Goal: Information Seeking & Learning: Find specific fact

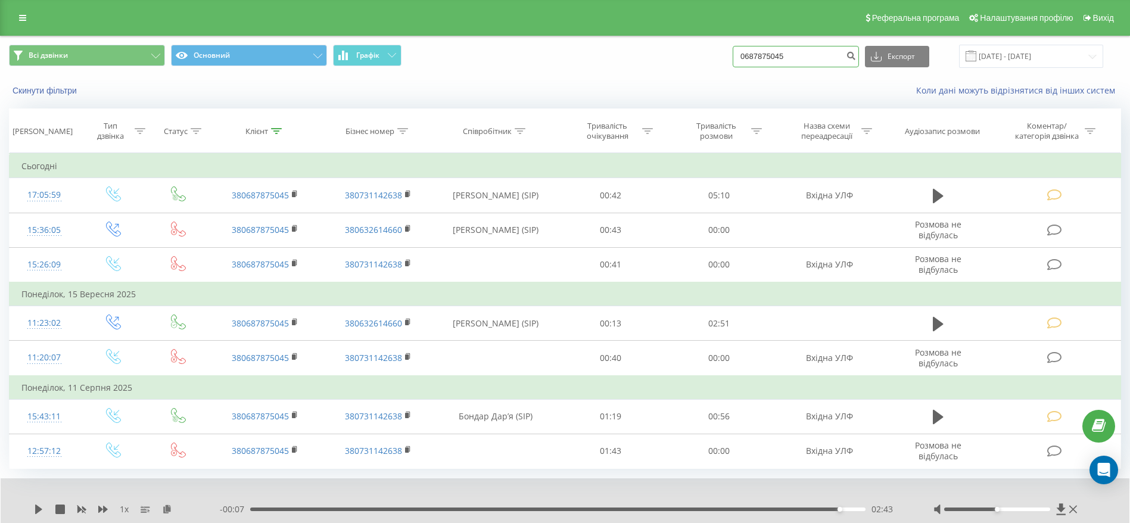
click at [841, 55] on input "0687875045" at bounding box center [796, 56] width 126 height 21
paste input "0509220182"
type input "0509220182"
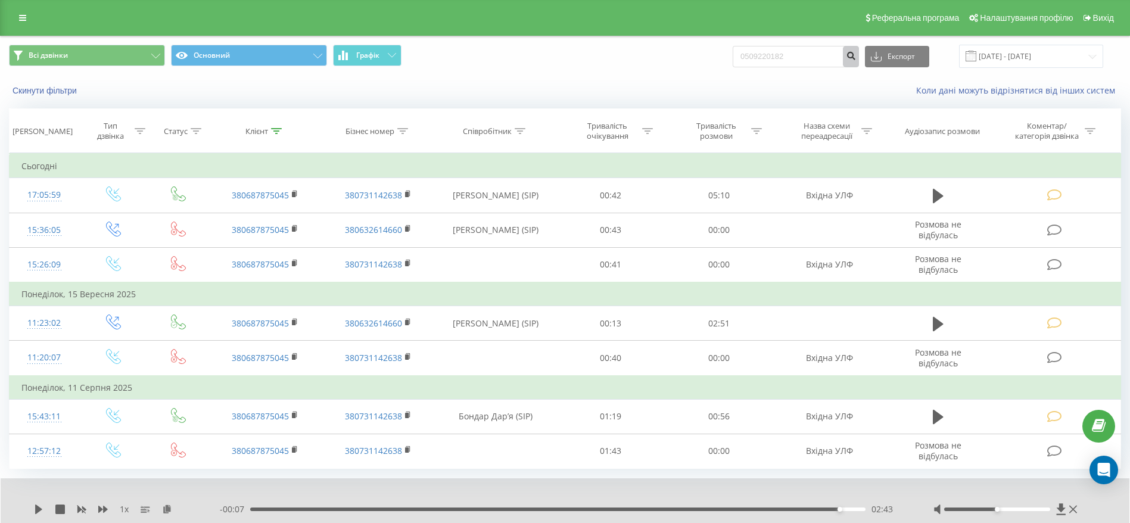
click at [856, 57] on icon "submit" at bounding box center [851, 54] width 10 height 7
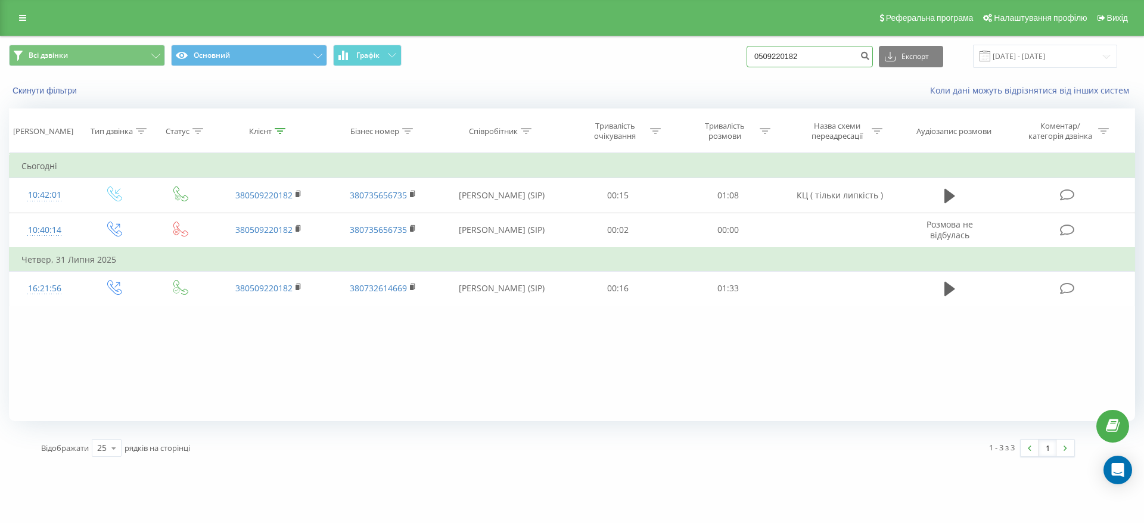
click at [835, 51] on input "0509220182" at bounding box center [810, 56] width 126 height 21
click at [856, 58] on input "0509220182" at bounding box center [810, 56] width 126 height 21
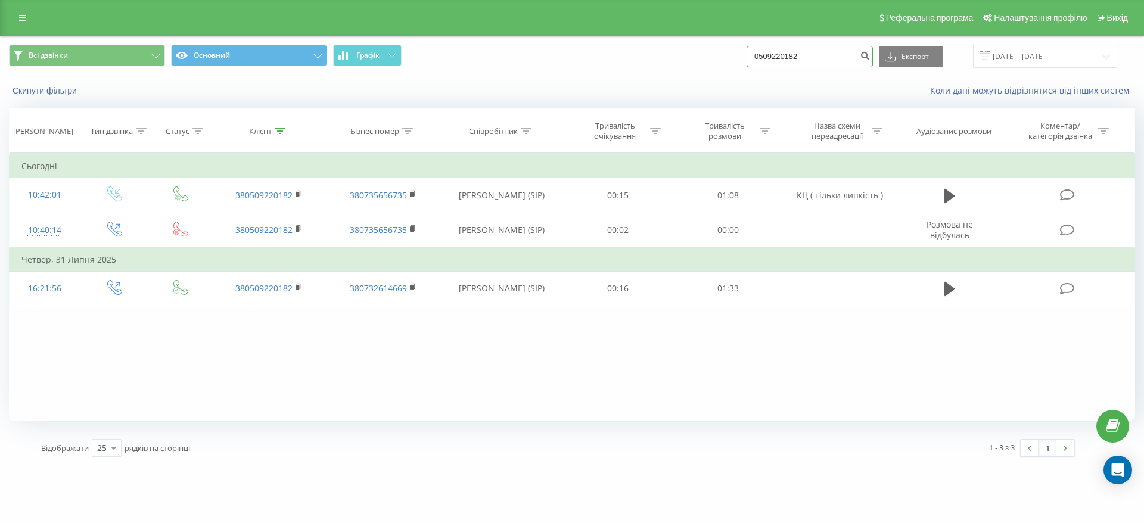
paste input "380671135227"
type input "380671135227"
click at [870, 58] on icon "submit" at bounding box center [865, 54] width 10 height 7
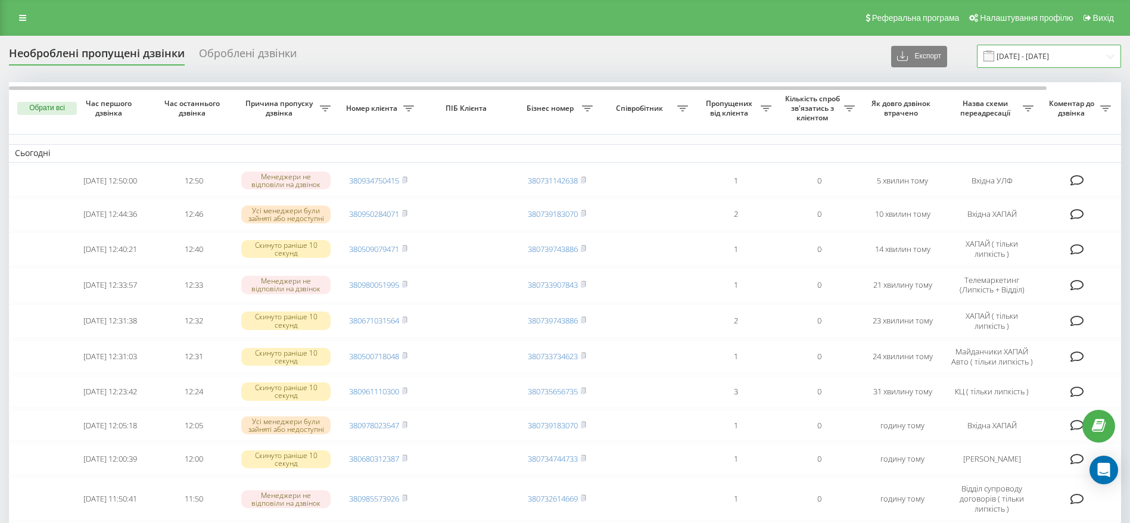
click at [1045, 54] on input "[DATE] - [DATE]" at bounding box center [1049, 56] width 144 height 23
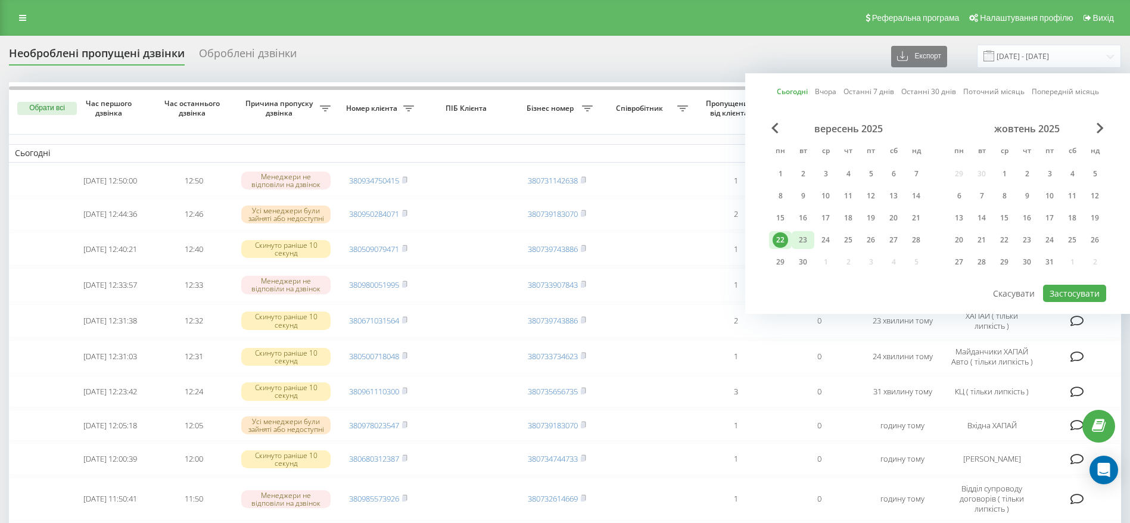
click at [809, 243] on div "23" at bounding box center [803, 239] width 15 height 15
click at [1081, 293] on button "Застосувати" at bounding box center [1074, 293] width 63 height 17
type input "[DATE] - [DATE]"
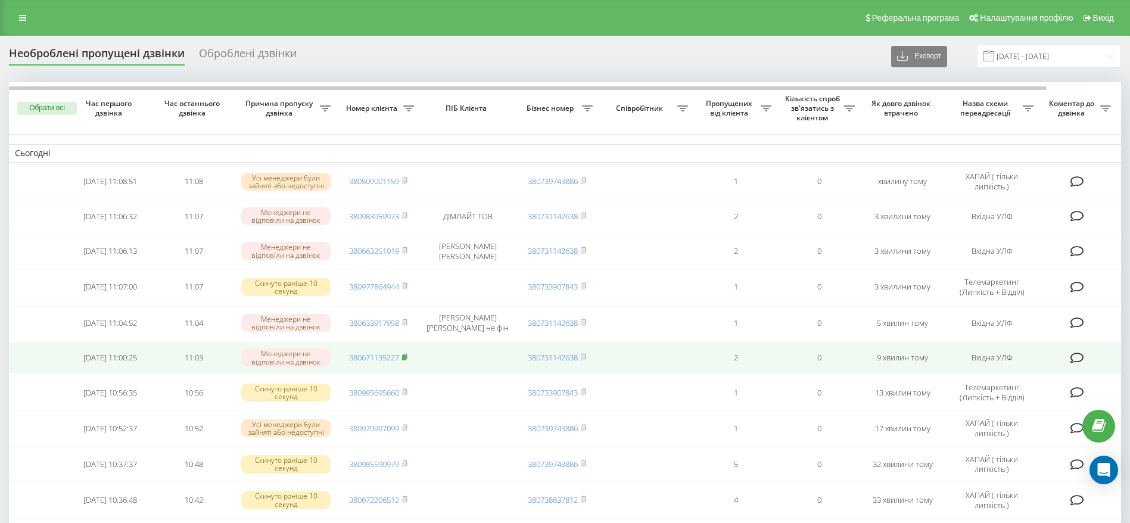
click at [408, 361] on icon at bounding box center [404, 356] width 5 height 7
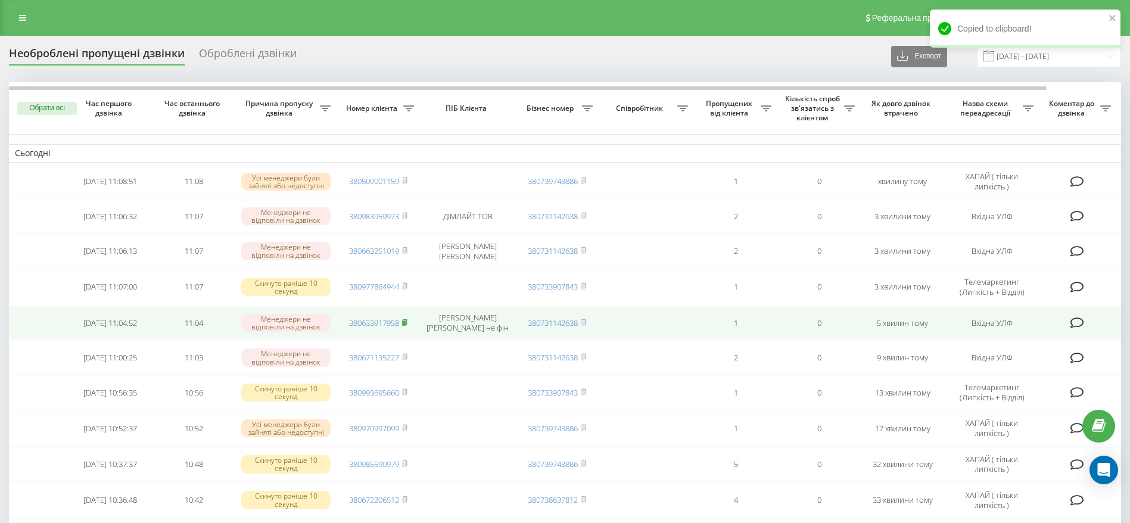
click at [408, 326] on icon at bounding box center [404, 322] width 5 height 7
drag, startPoint x: 437, startPoint y: 316, endPoint x: 507, endPoint y: 328, distance: 70.7
click at [507, 328] on td "Нагорнюк-Данилюк Олена Анатоліївна ФОП не фін" at bounding box center [467, 322] width 95 height 33
copy td "Нагорнюк-Данилюк Олена Анатоліївна"
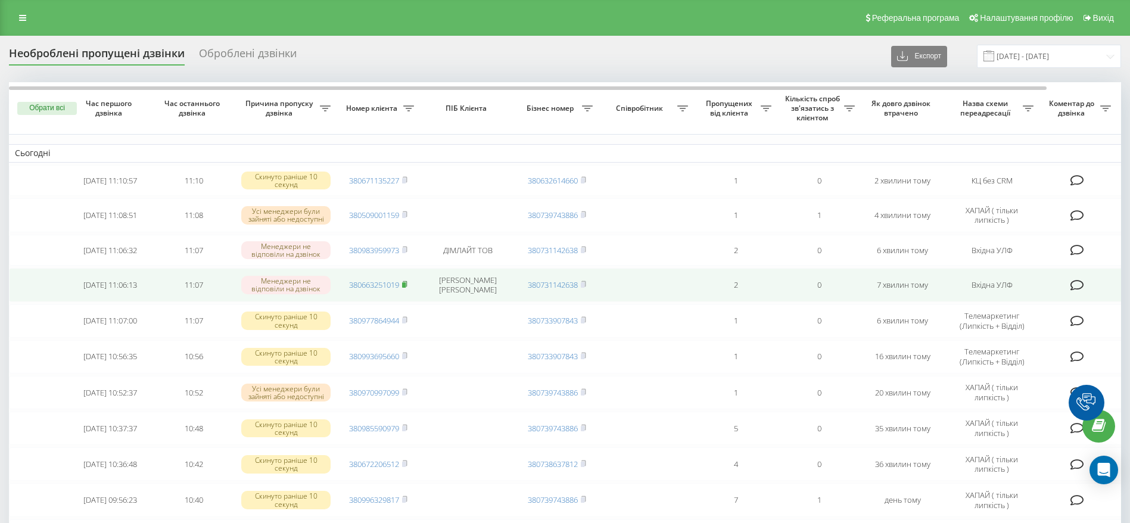
click at [407, 287] on icon at bounding box center [405, 283] width 4 height 5
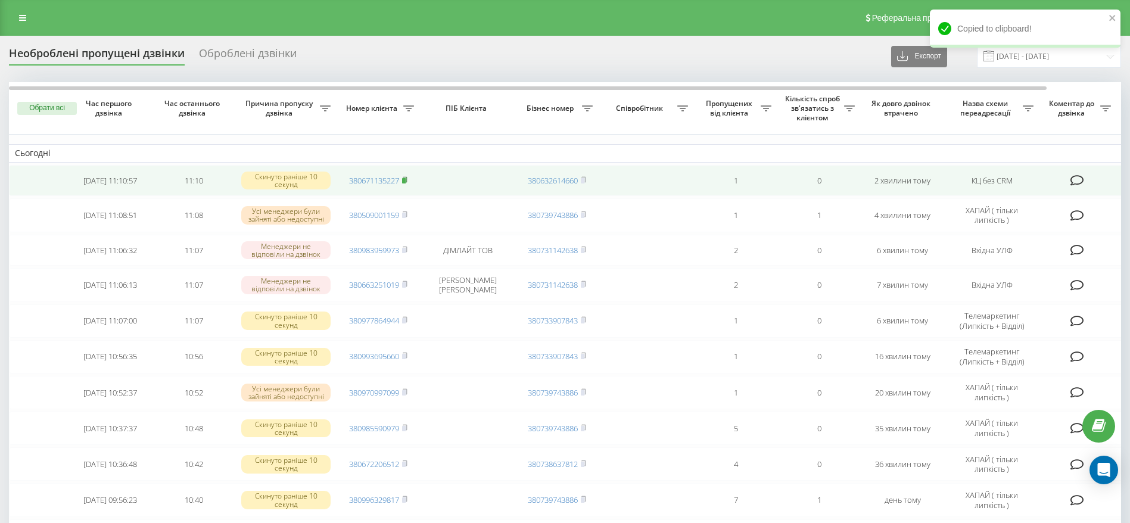
click at [406, 181] on rect at bounding box center [404, 180] width 4 height 5
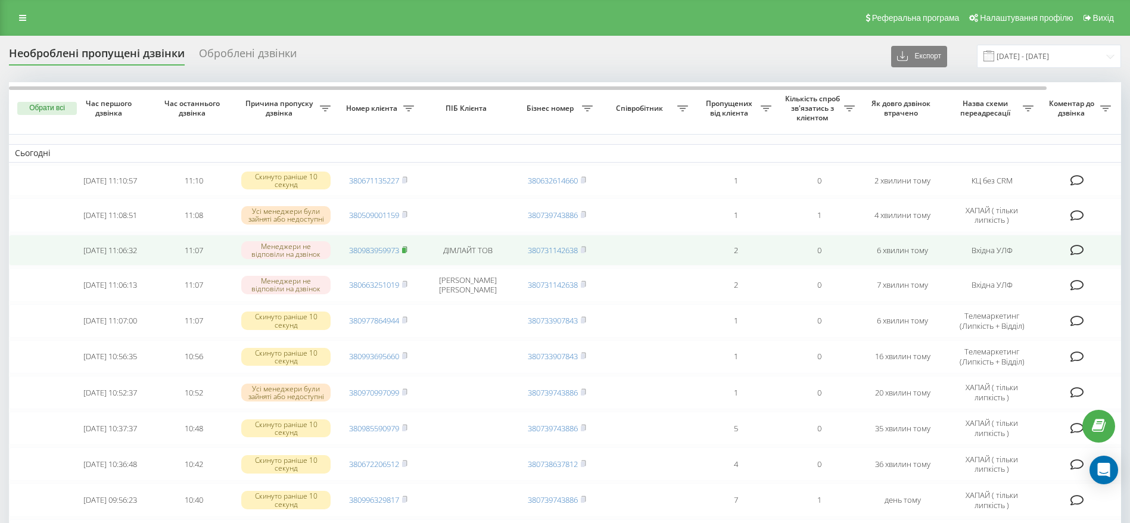
click at [406, 249] on icon at bounding box center [405, 248] width 4 height 5
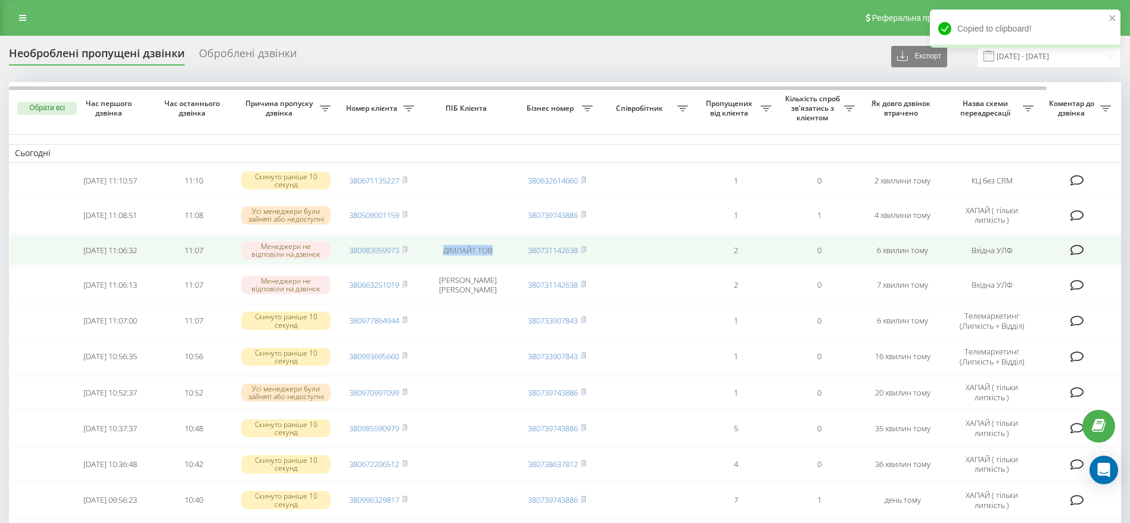
drag, startPoint x: 440, startPoint y: 248, endPoint x: 504, endPoint y: 253, distance: 63.9
click at [504, 253] on td "ДІМЛАЙТ ТОВ" at bounding box center [467, 251] width 95 height 32
copy td "ДІМЛАЙТ ТОВ"
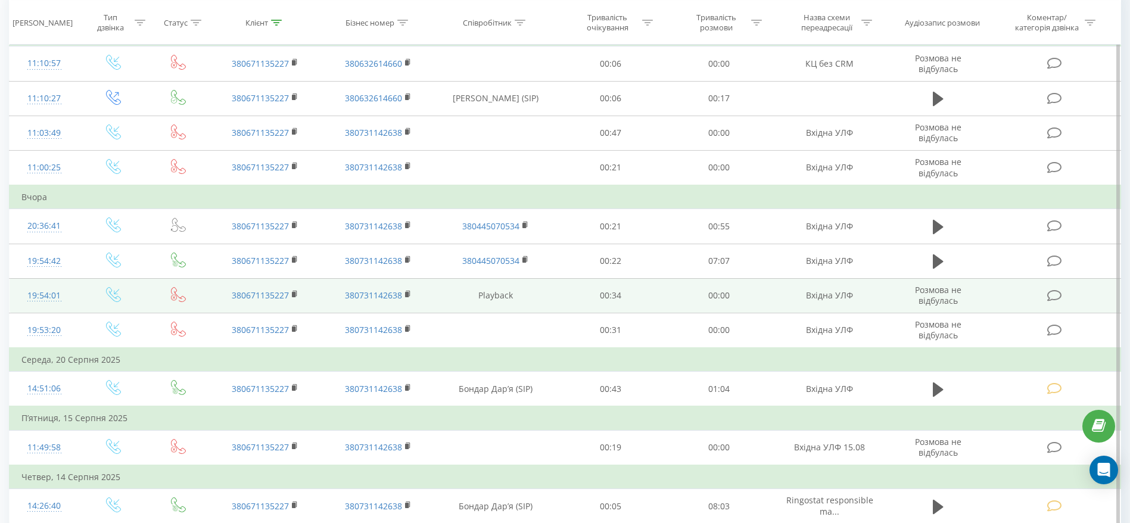
scroll to position [268, 0]
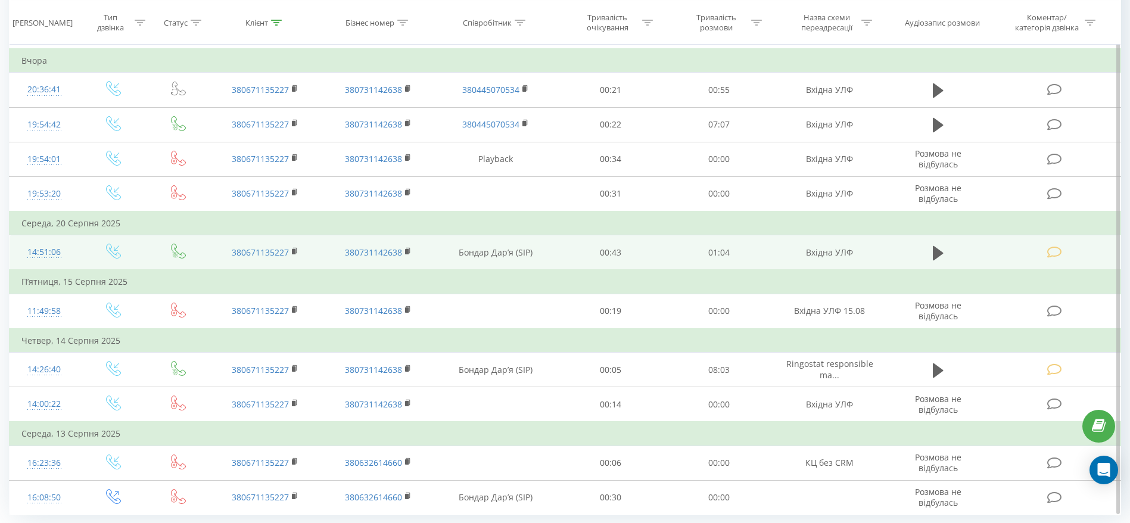
click at [1055, 248] on icon at bounding box center [1054, 252] width 15 height 13
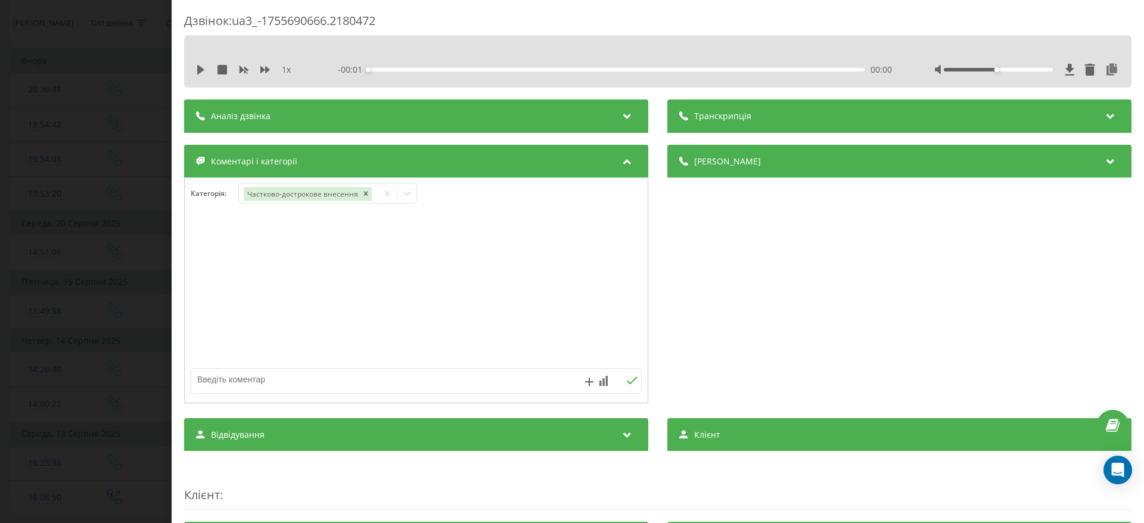
click at [14, 216] on div "Дзвінок : ua3_-1755690666.2180472 1 x - 00:01 00:00 00:00 Транскрипція Для AI-а…" at bounding box center [572, 261] width 1144 height 523
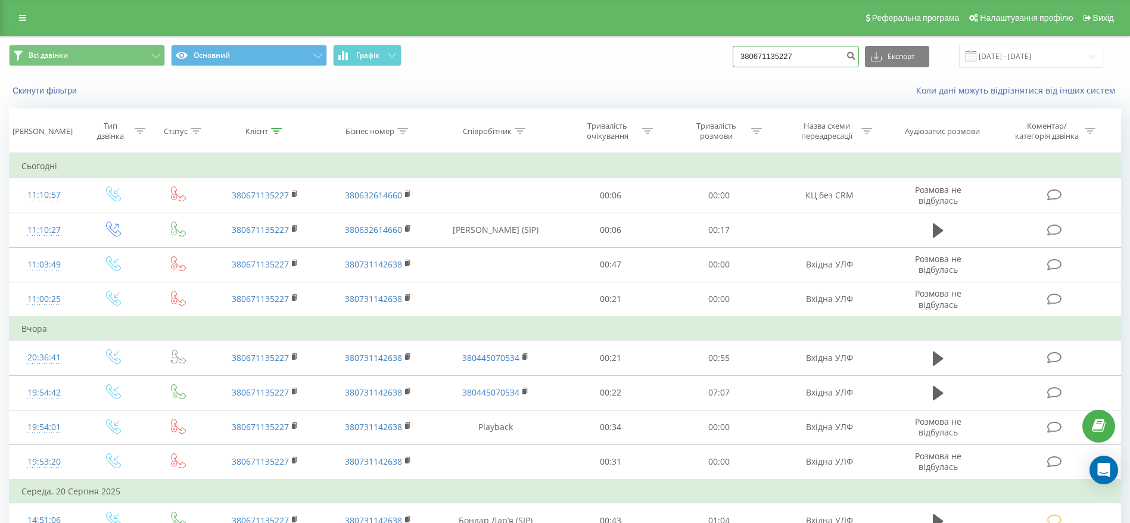
click at [831, 57] on input "380671135227" at bounding box center [796, 56] width 126 height 21
click at [856, 52] on icon "submit" at bounding box center [851, 54] width 10 height 7
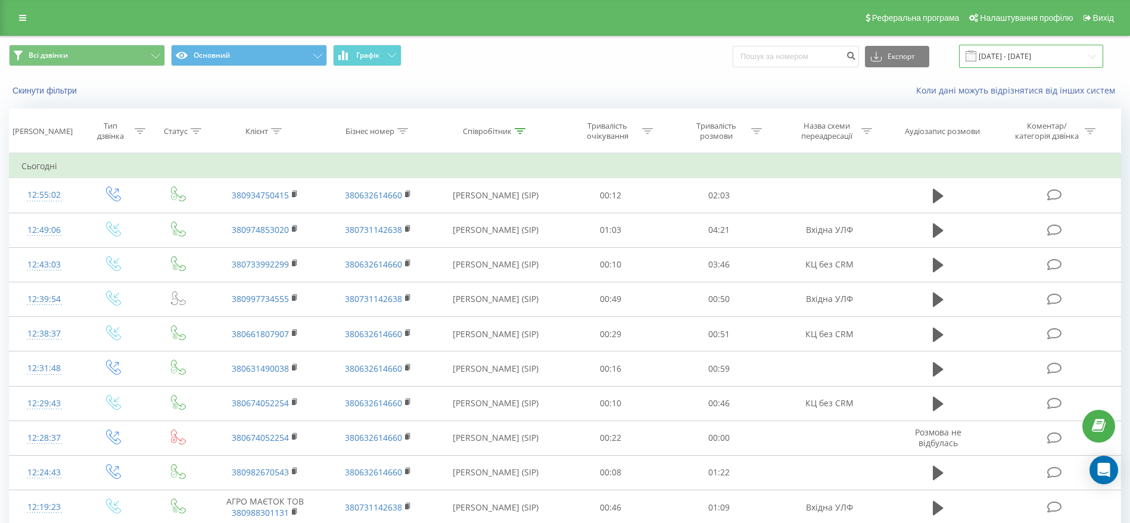
click at [1071, 65] on input "22.08.2025 - 22.09.2025" at bounding box center [1031, 56] width 144 height 23
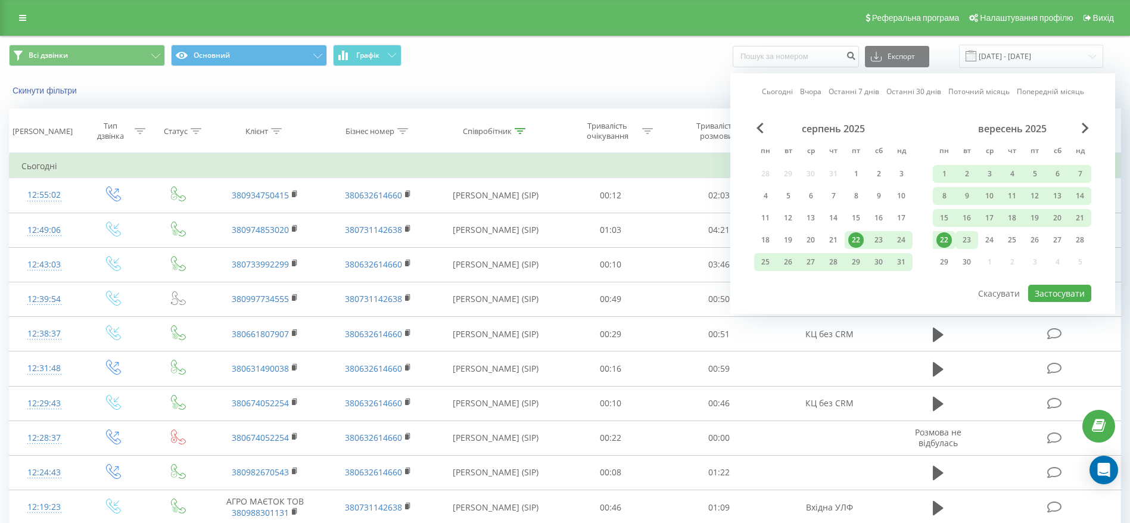
click at [961, 241] on div "23" at bounding box center [966, 239] width 15 height 15
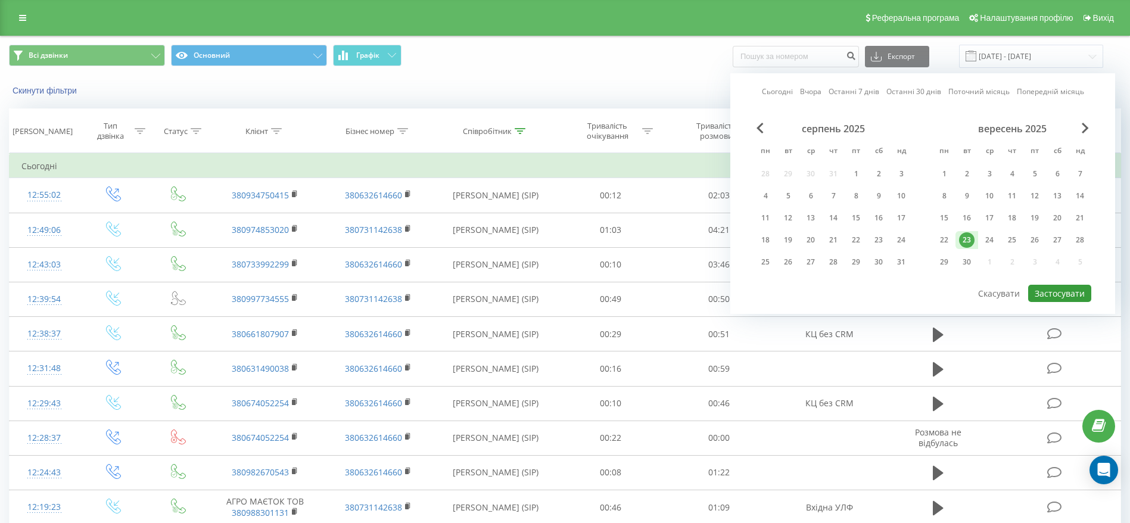
click at [1072, 294] on button "Застосувати" at bounding box center [1060, 293] width 63 height 17
type input "[DATE] - [DATE]"
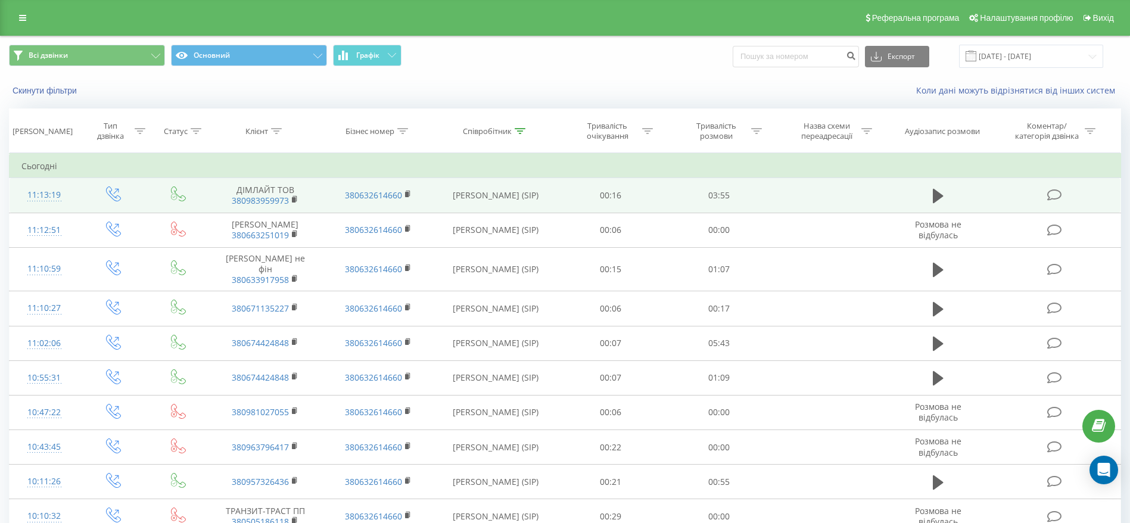
click at [1055, 195] on icon at bounding box center [1054, 195] width 15 height 13
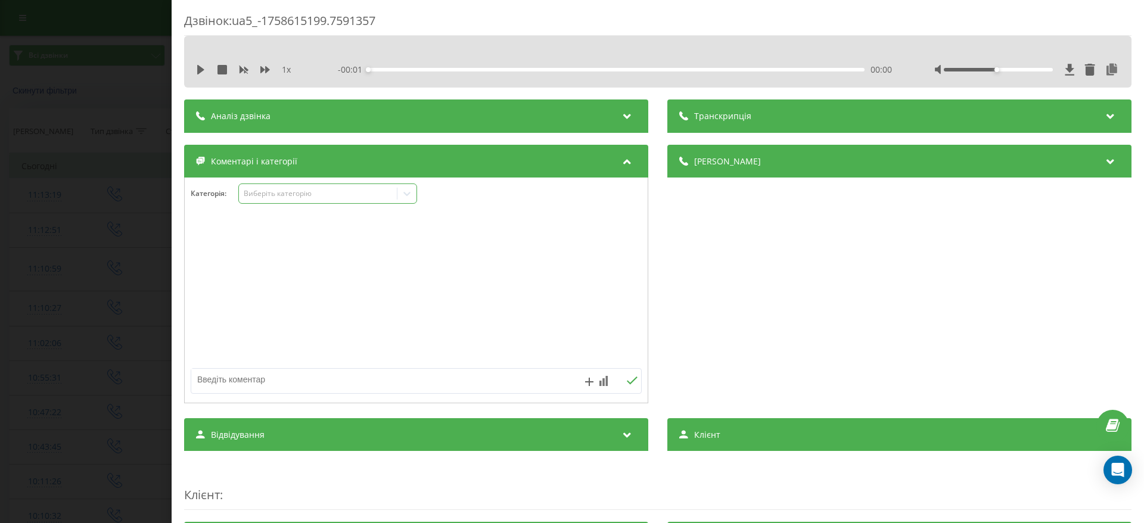
click at [402, 185] on div at bounding box center [406, 193] width 19 height 19
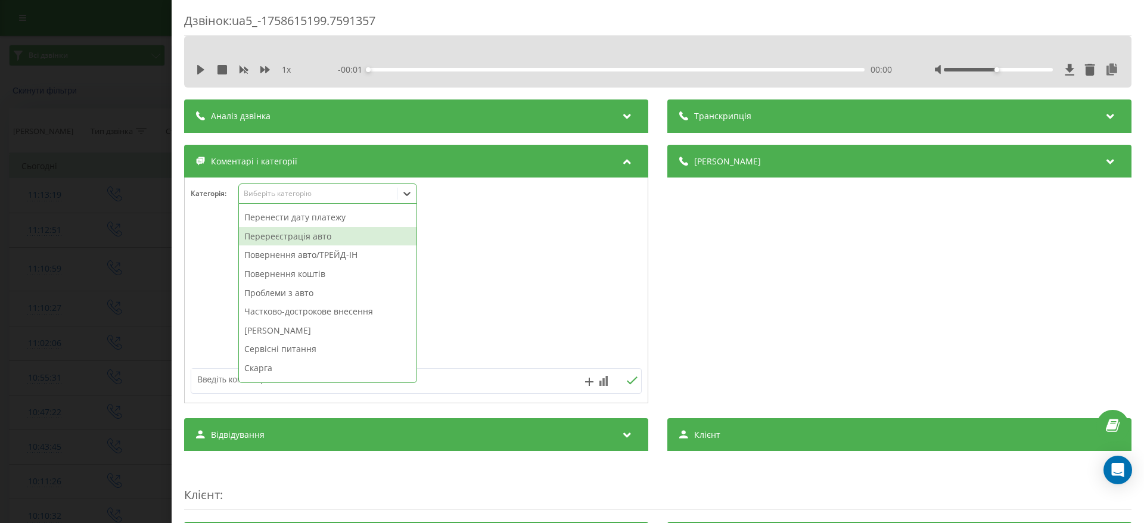
scroll to position [639, 0]
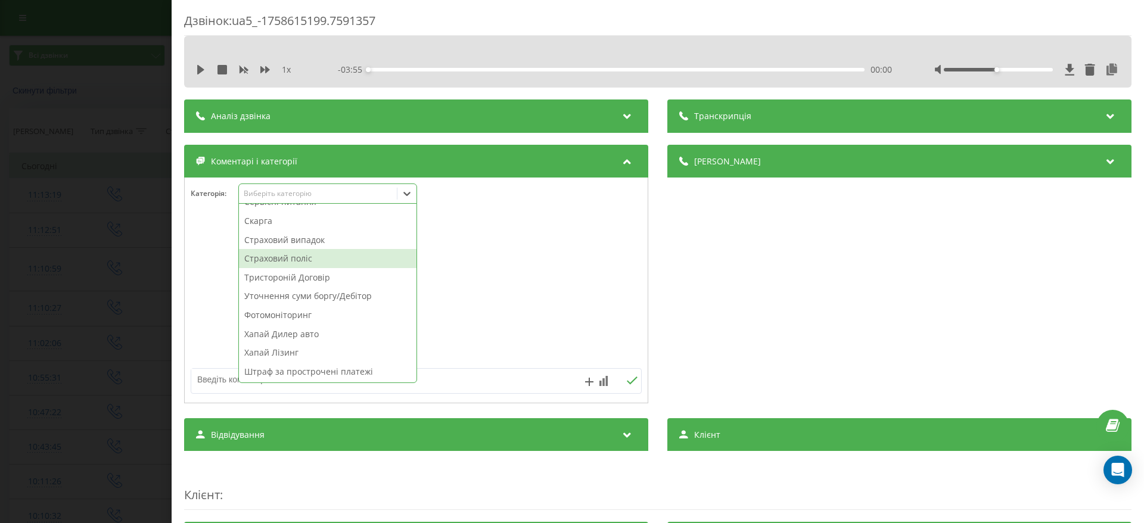
click at [333, 259] on div "Страховий поліс" at bounding box center [328, 258] width 178 height 19
click at [0, 272] on div "Дзвінок : ua5_-1758615199.7591357 1 x - 03:55 00:00 00:00 Транскрипція Для AI-а…" at bounding box center [572, 261] width 1144 height 523
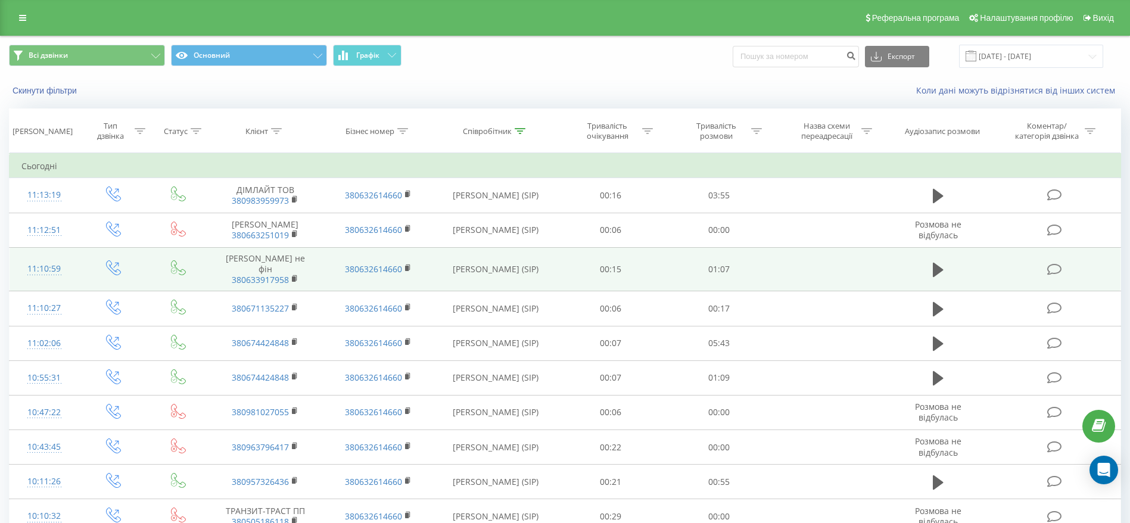
click at [1055, 276] on icon at bounding box center [1054, 269] width 15 height 13
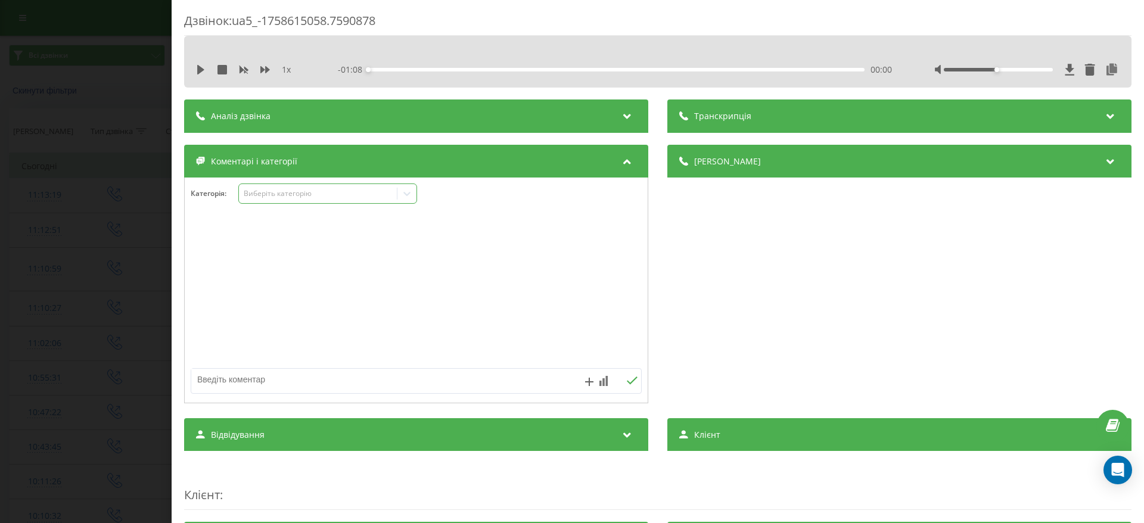
click at [412, 192] on icon at bounding box center [407, 194] width 12 height 12
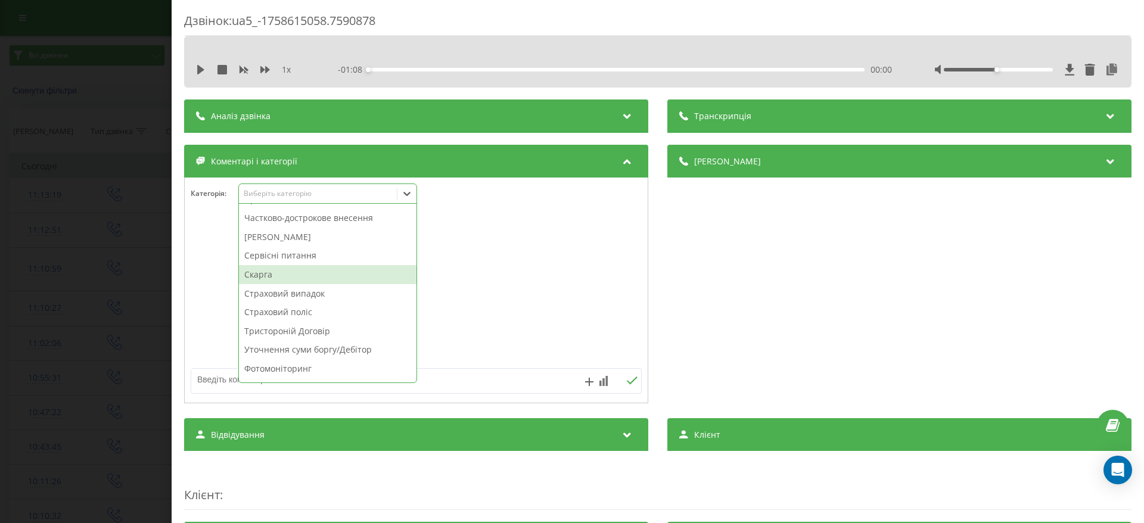
scroll to position [626, 0]
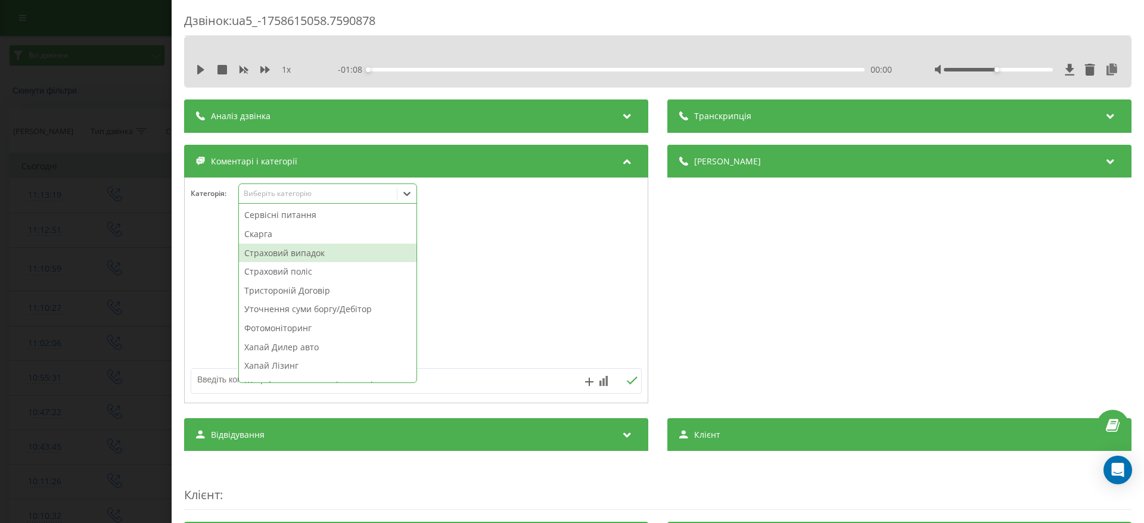
click at [338, 254] on div "Страховий випадок" at bounding box center [328, 253] width 178 height 19
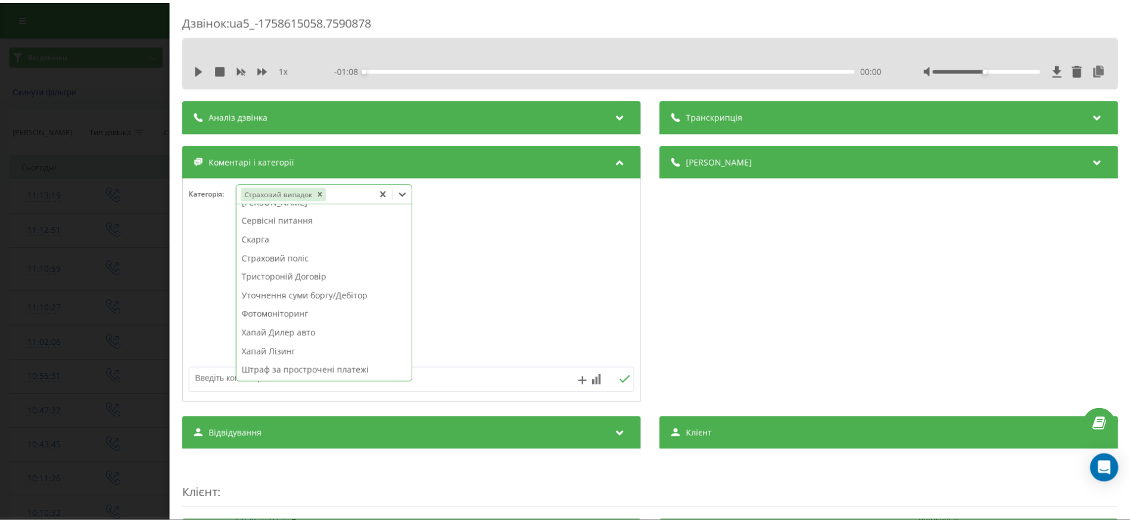
scroll to position [620, 0]
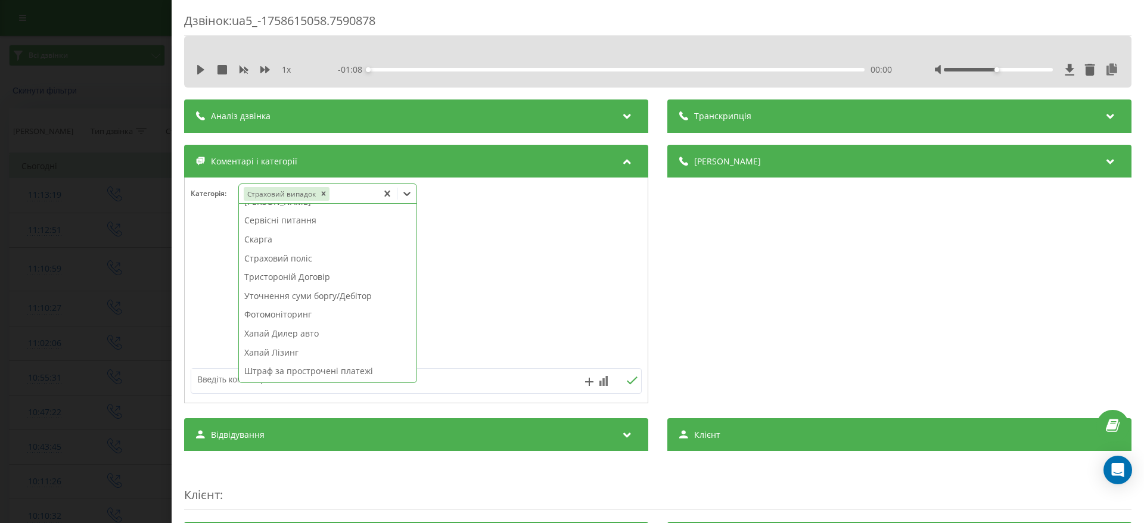
click at [40, 274] on div "Дзвінок : ua5_-1758615058.7590878 1 x - 01:08 00:00 00:00 Транскрипція Для AI-а…" at bounding box center [572, 261] width 1144 height 523
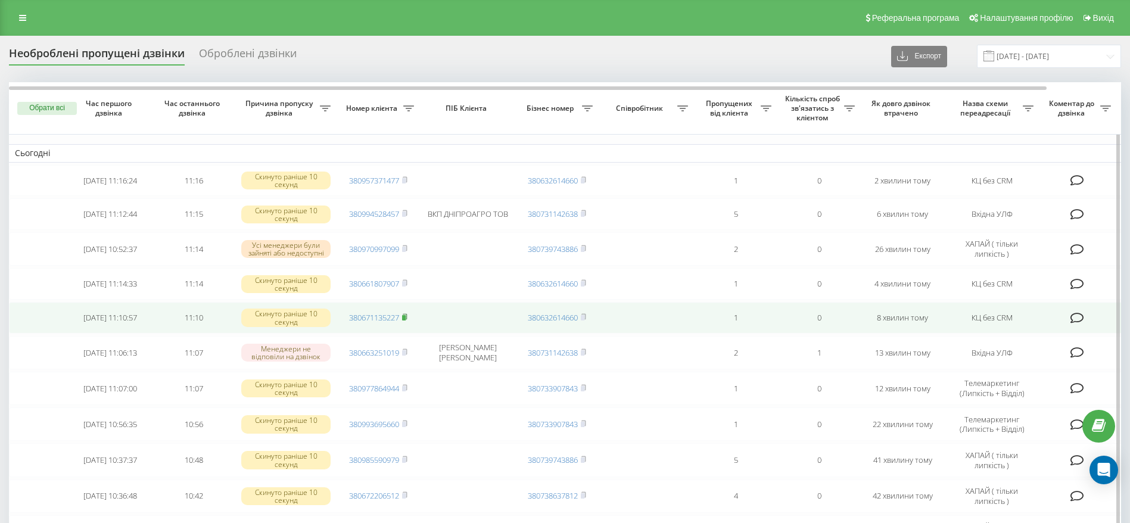
click at [407, 319] on icon at bounding box center [405, 316] width 4 height 5
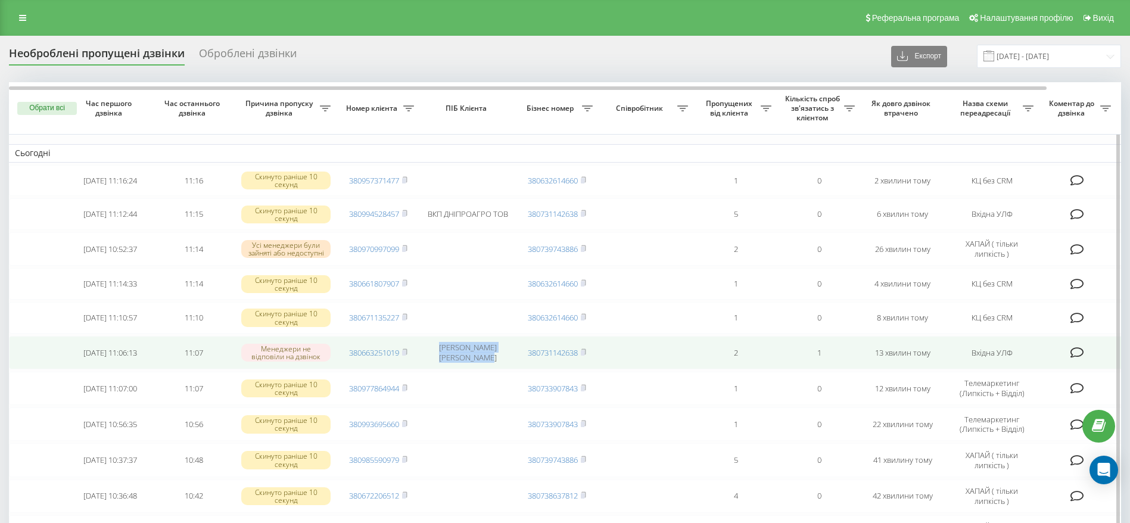
drag, startPoint x: 439, startPoint y: 353, endPoint x: 494, endPoint y: 368, distance: 57.2
click at [494, 368] on td "Гончарова Діана Григорівна" at bounding box center [467, 352] width 95 height 33
copy td "Гончарова Діана Григорівна"
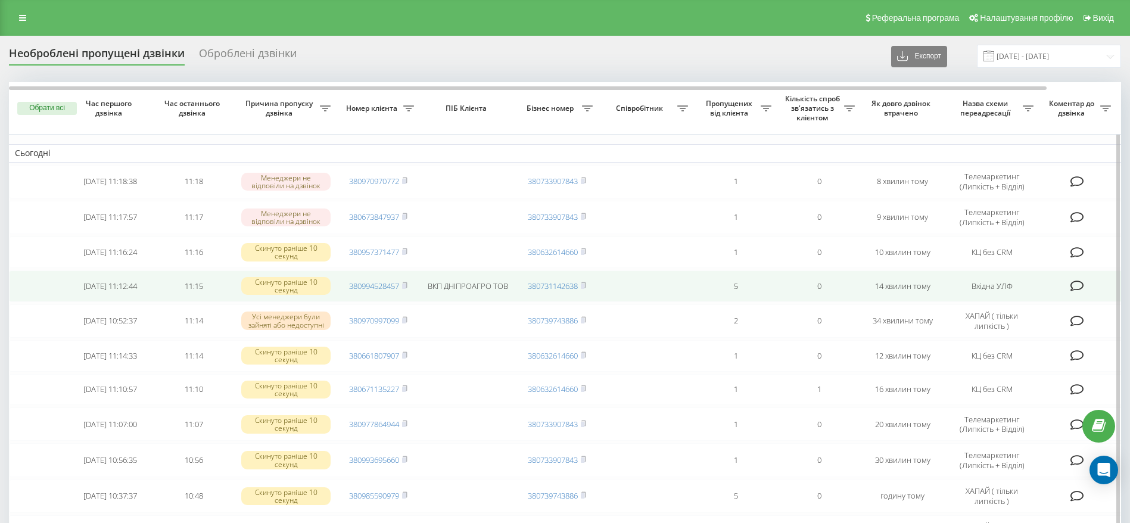
click at [411, 289] on td "380994528457" at bounding box center [378, 287] width 83 height 32
click at [406, 287] on rect at bounding box center [404, 286] width 4 height 5
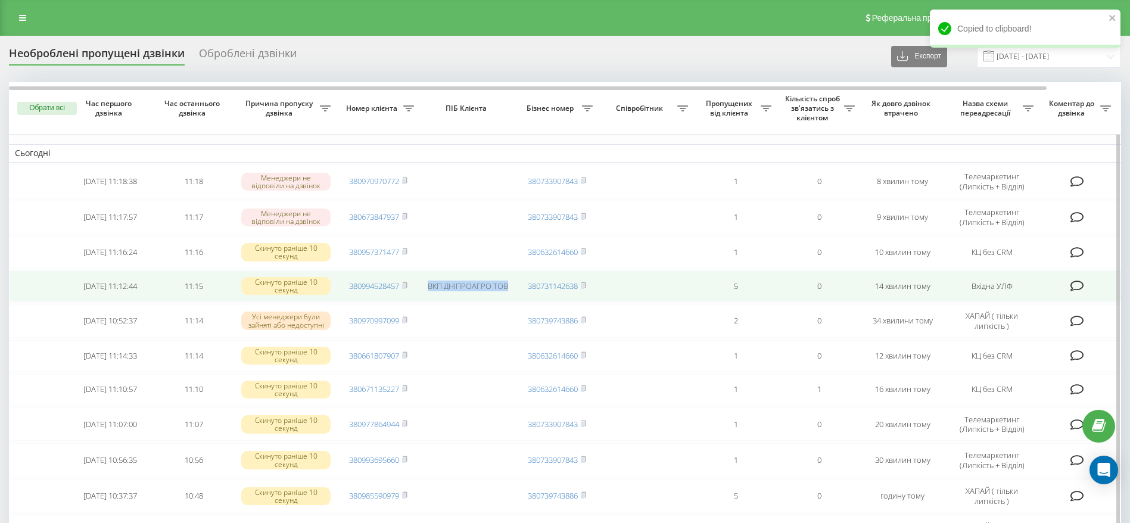
drag, startPoint x: 428, startPoint y: 284, endPoint x: 516, endPoint y: 285, distance: 87.6
click at [516, 285] on tr "2025-09-23 11:12:44 11:15 Скинуто раніше 10 секунд 380994528457 ВКП ДНІПРОАГРО …" at bounding box center [605, 287] width 1192 height 32
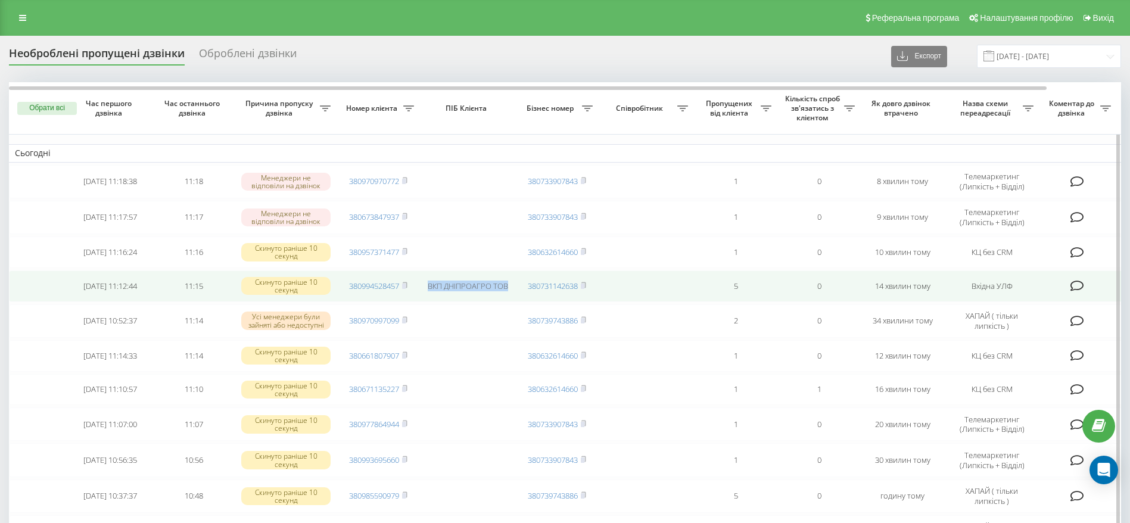
copy td "ВКП ДНІПРОАГРО ТОВ"
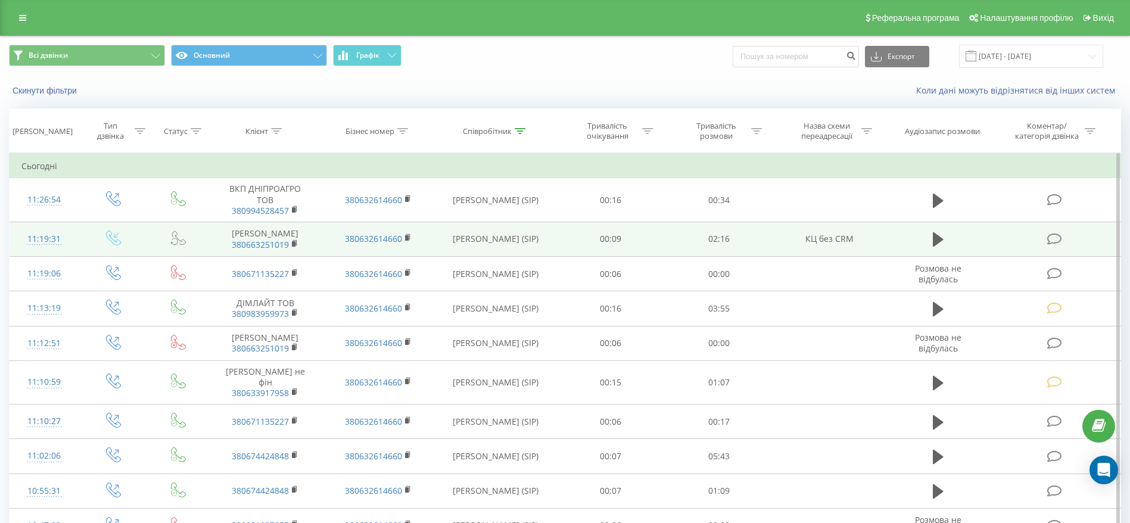
click at [1042, 241] on td at bounding box center [1055, 239] width 131 height 35
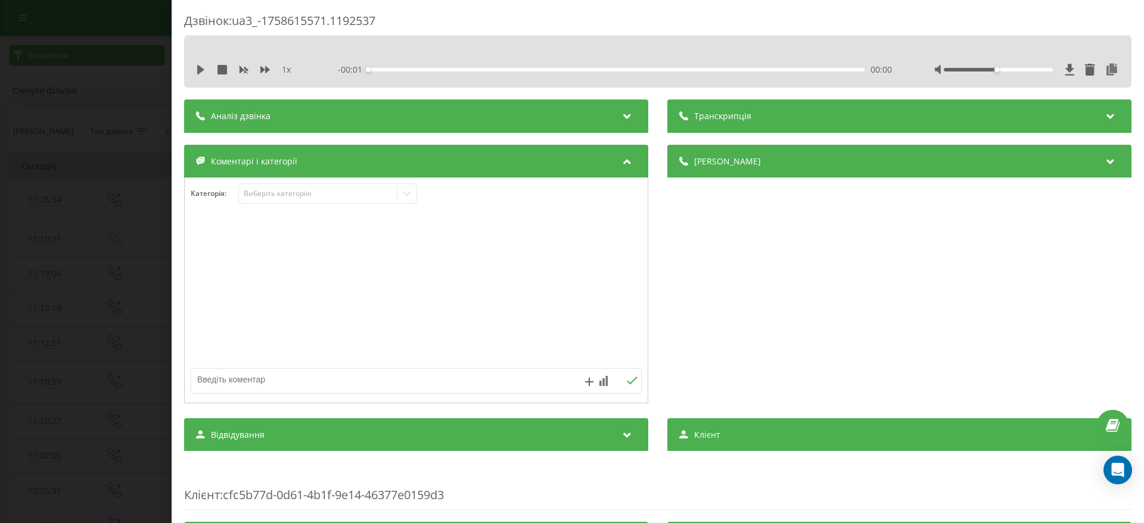
click at [414, 180] on div "Категорія : Виберіть категорію" at bounding box center [416, 291] width 464 height 226
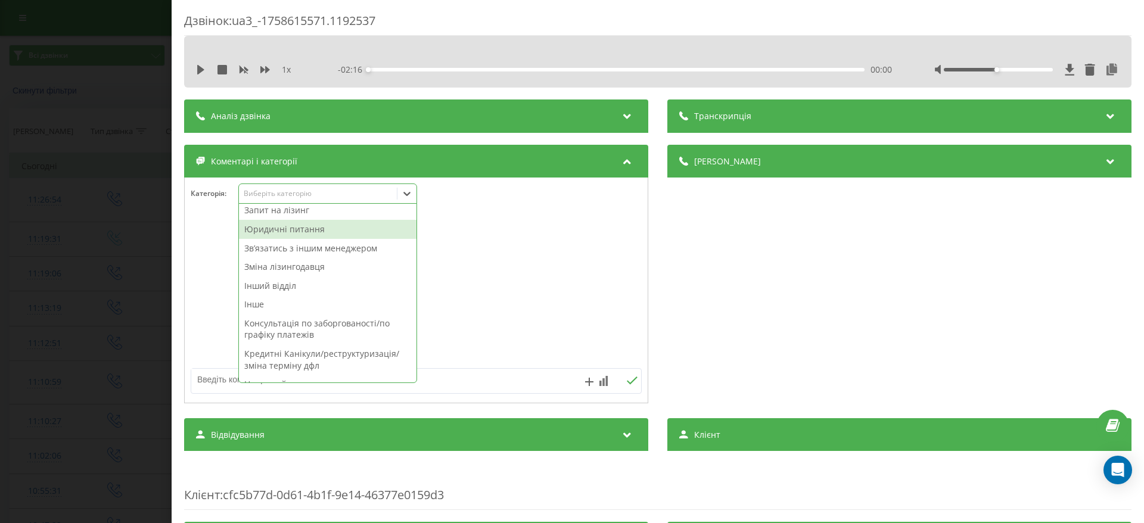
scroll to position [268, 0]
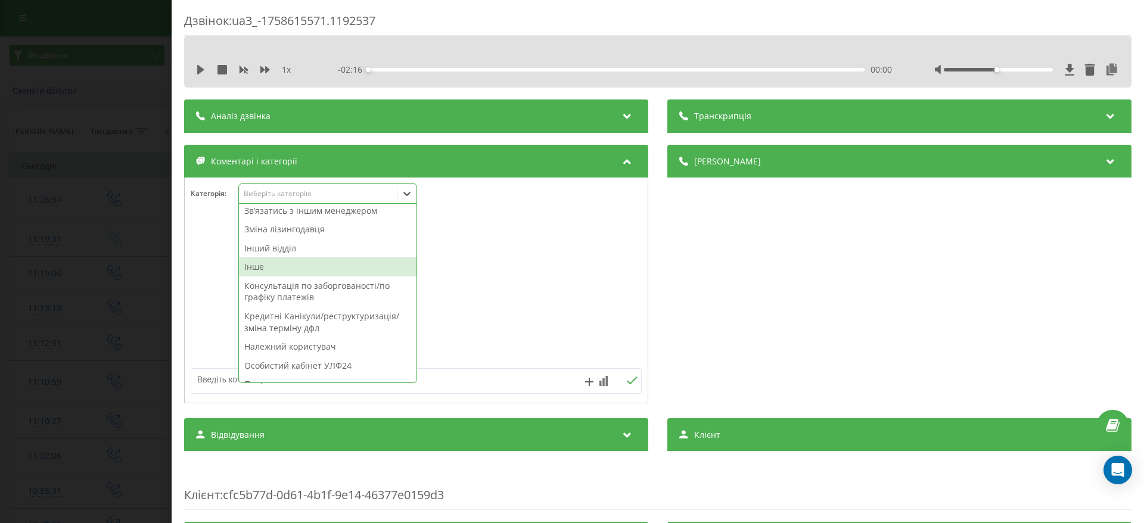
click at [338, 262] on div "Інше" at bounding box center [328, 266] width 178 height 19
click at [49, 269] on div "Дзвінок : ua3_-1758615571.1192537 1 x - 02:16 00:00 00:00 Транскрипція Для AI-а…" at bounding box center [572, 261] width 1144 height 523
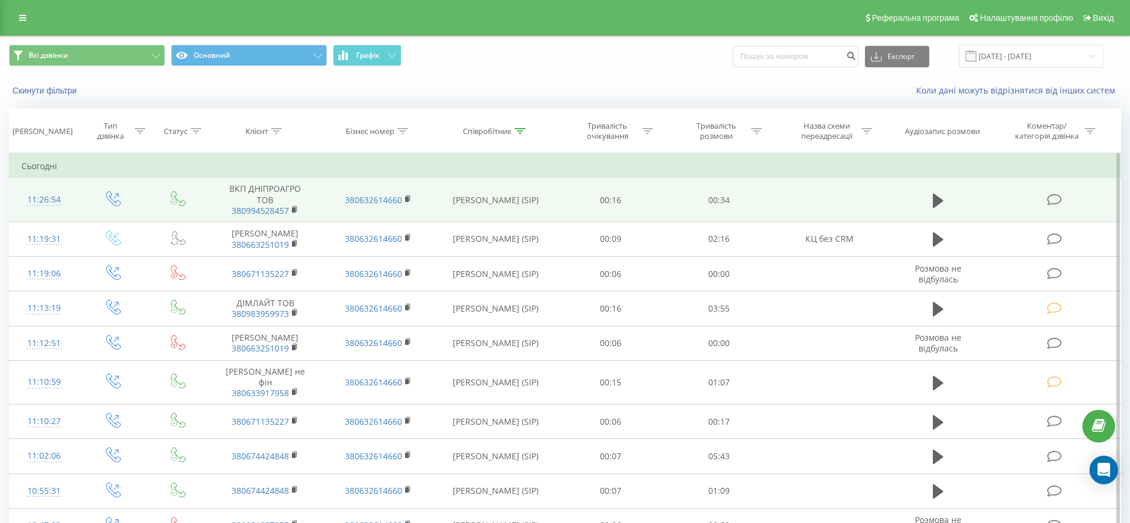
click at [1055, 198] on icon at bounding box center [1054, 200] width 15 height 13
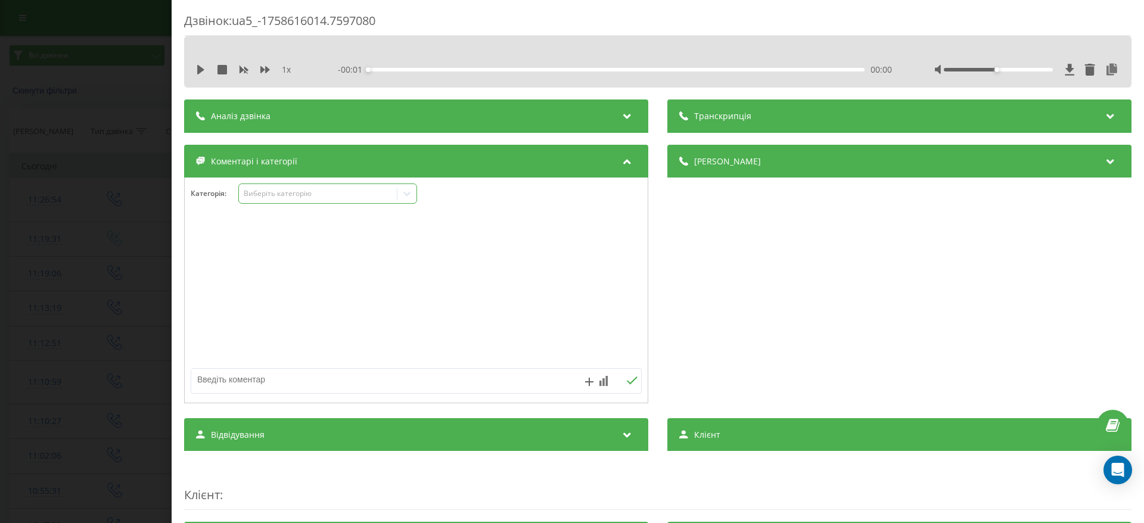
click at [394, 190] on div "Виберіть категорію" at bounding box center [318, 193] width 158 height 11
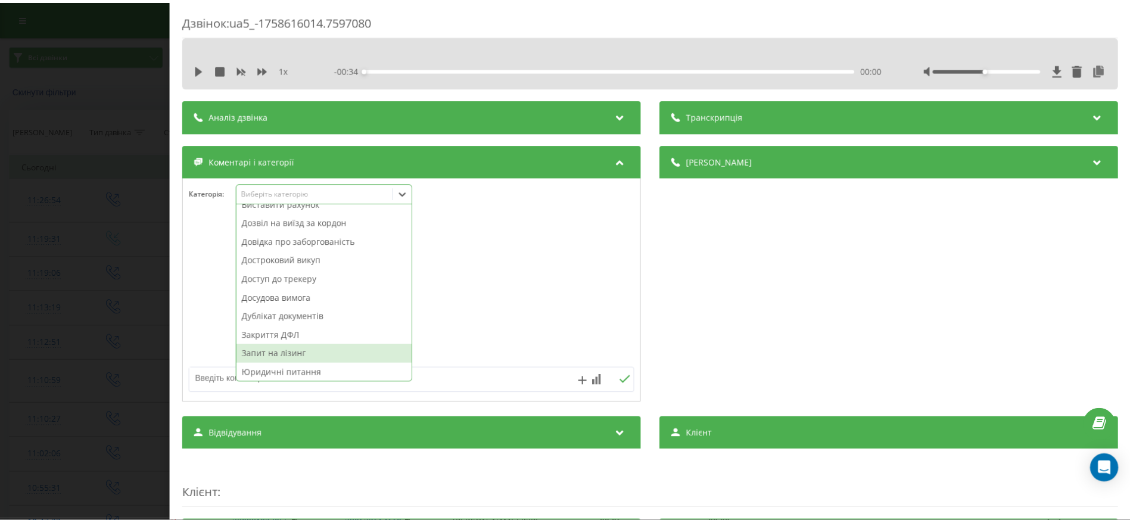
scroll to position [179, 0]
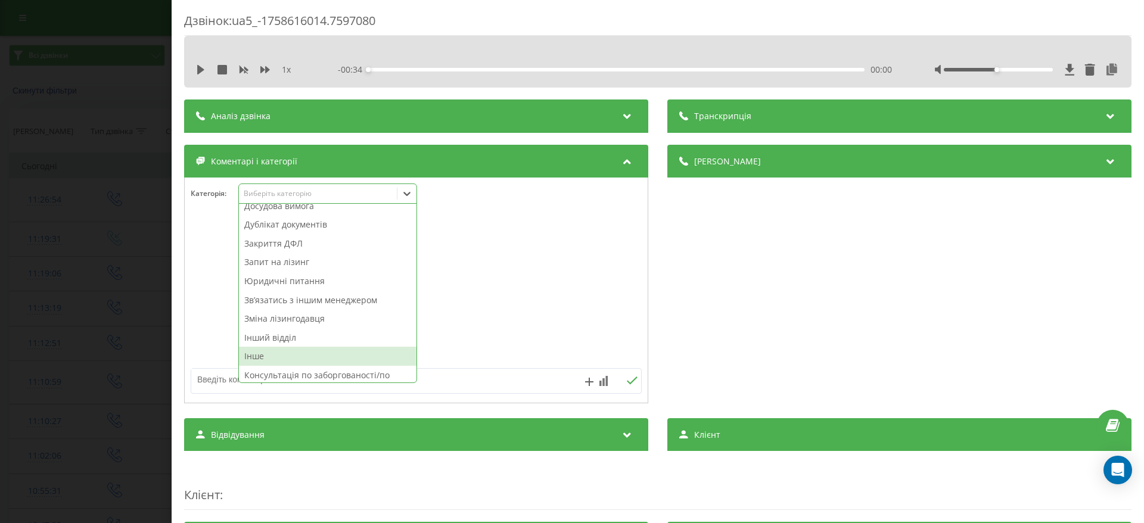
click at [322, 354] on div "Інше" at bounding box center [328, 356] width 178 height 19
click at [74, 317] on div "Дзвінок : ua5_-1758616014.7597080 1 x - 00:34 00:00 00:00 Транскрипція Для AI-а…" at bounding box center [572, 261] width 1144 height 523
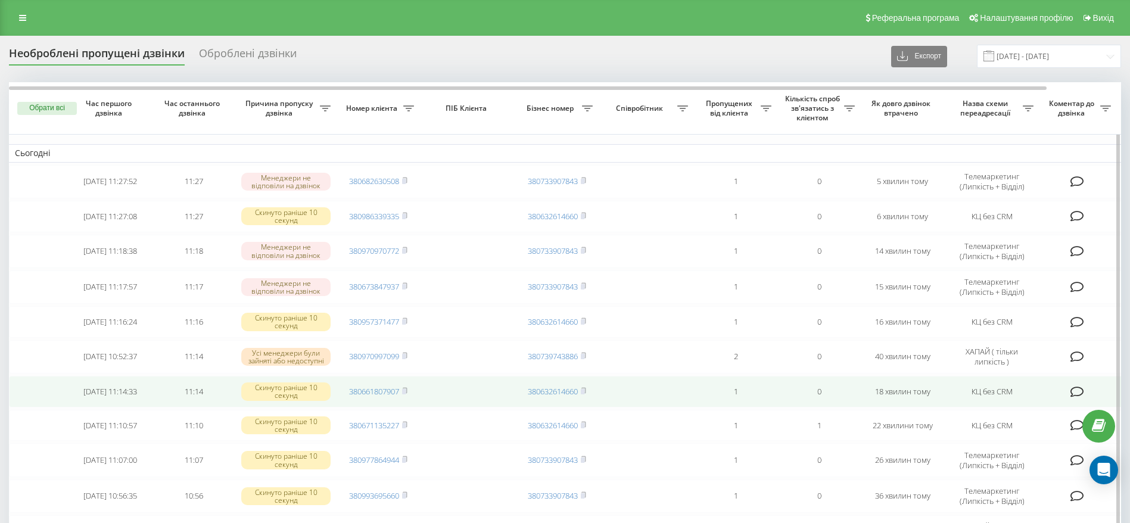
click at [409, 397] on td "380661807907" at bounding box center [378, 392] width 83 height 32
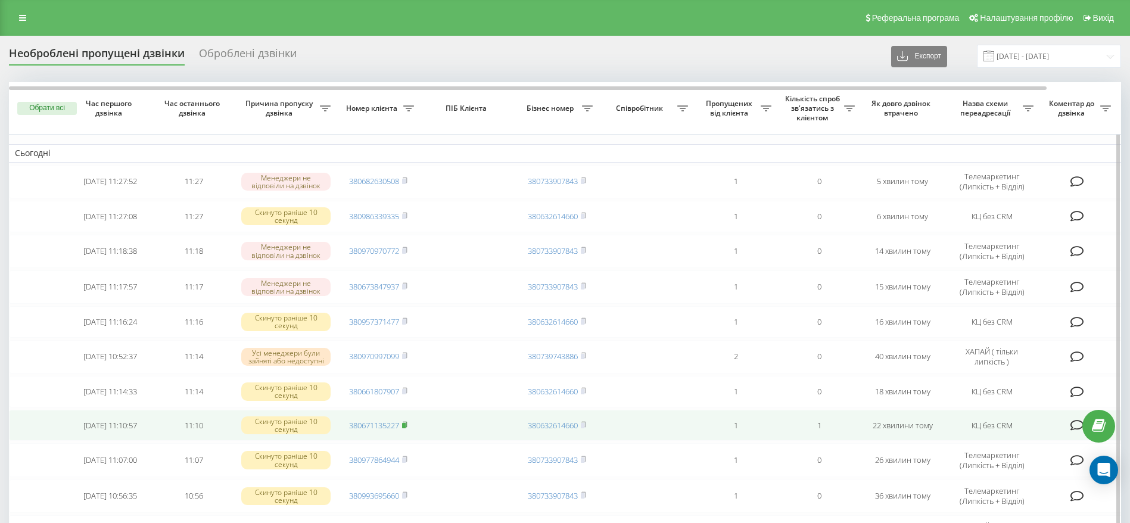
click at [408, 428] on icon at bounding box center [404, 424] width 5 height 7
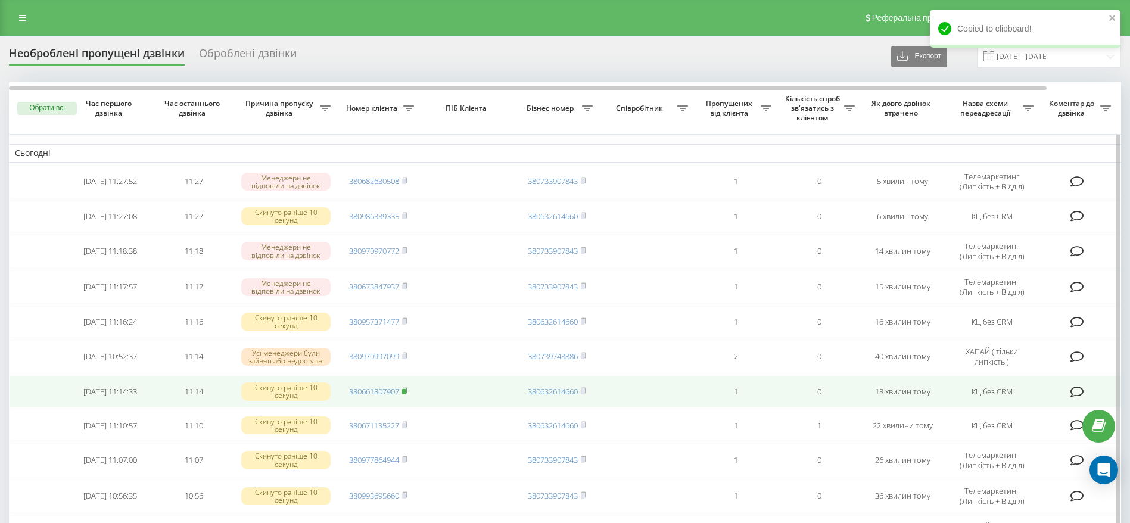
click at [405, 393] on icon at bounding box center [405, 390] width 4 height 5
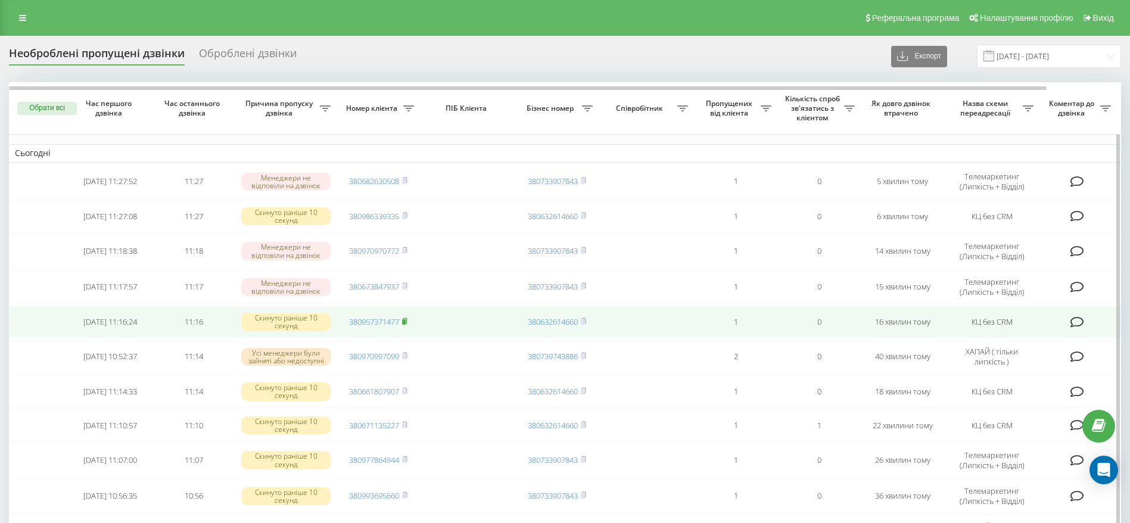
click at [407, 324] on icon at bounding box center [405, 320] width 4 height 5
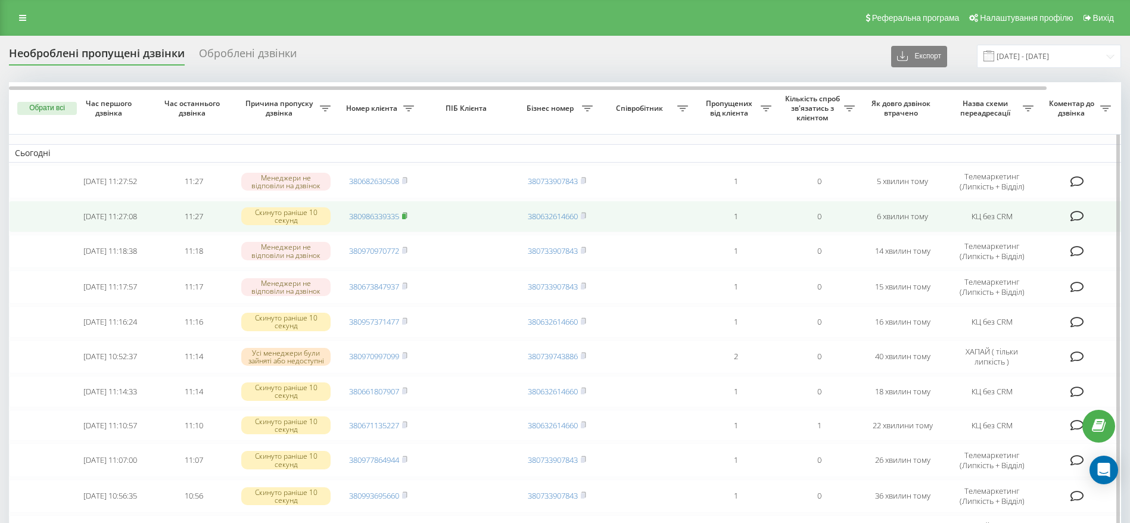
click at [406, 215] on rect at bounding box center [404, 216] width 4 height 5
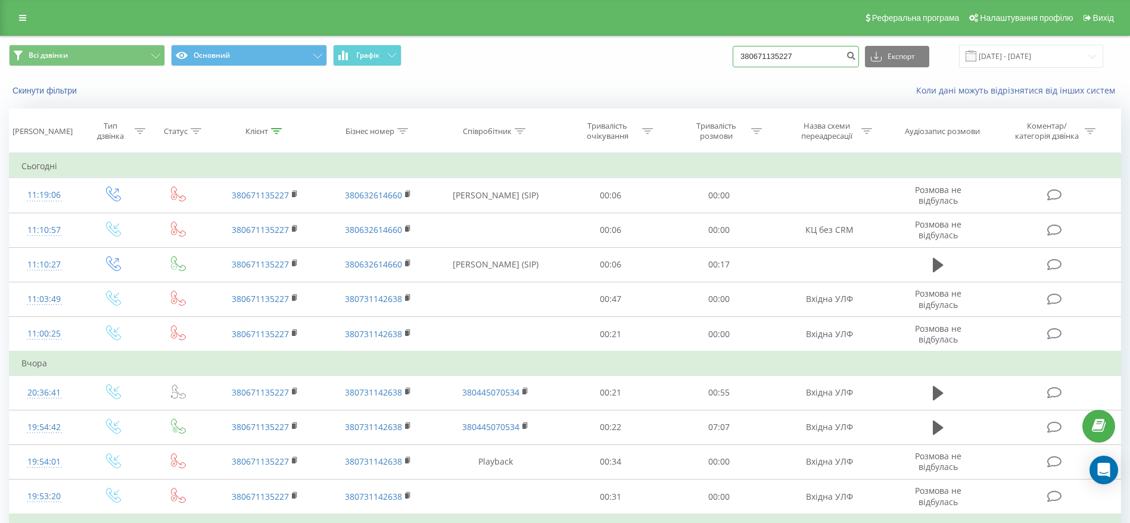
click at [848, 50] on input "380671135227" at bounding box center [796, 56] width 126 height 21
click at [846, 51] on input "380671135227" at bounding box center [796, 56] width 126 height 21
paste input "6180790"
type input "380661807907"
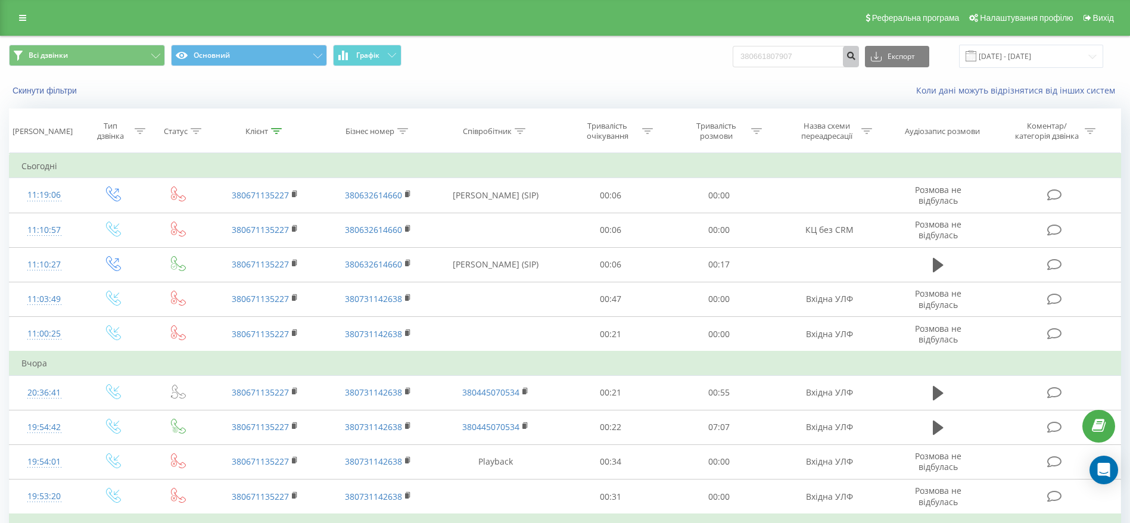
click at [856, 58] on icon "submit" at bounding box center [851, 54] width 10 height 7
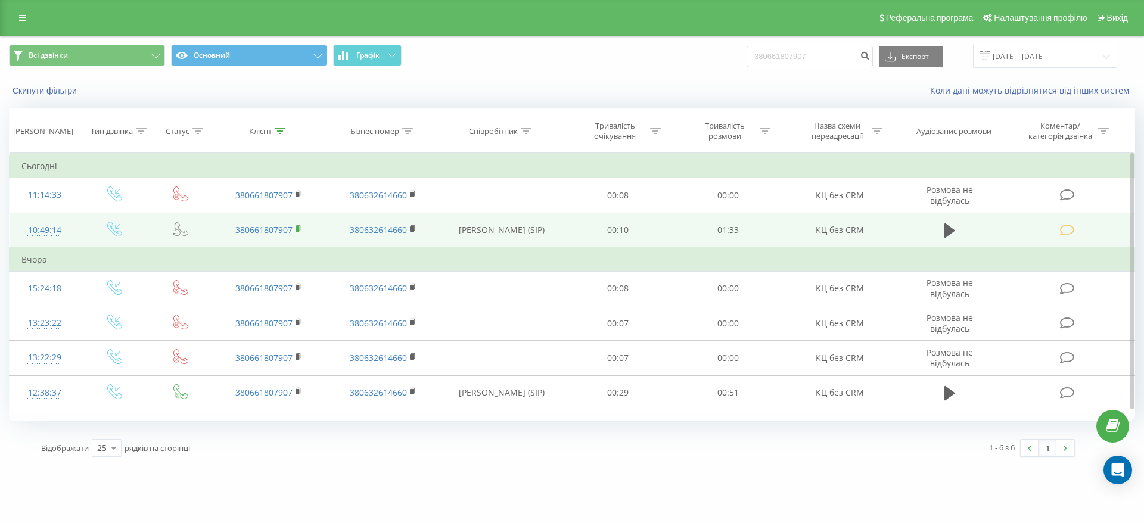
click at [297, 227] on rect at bounding box center [298, 228] width 4 height 5
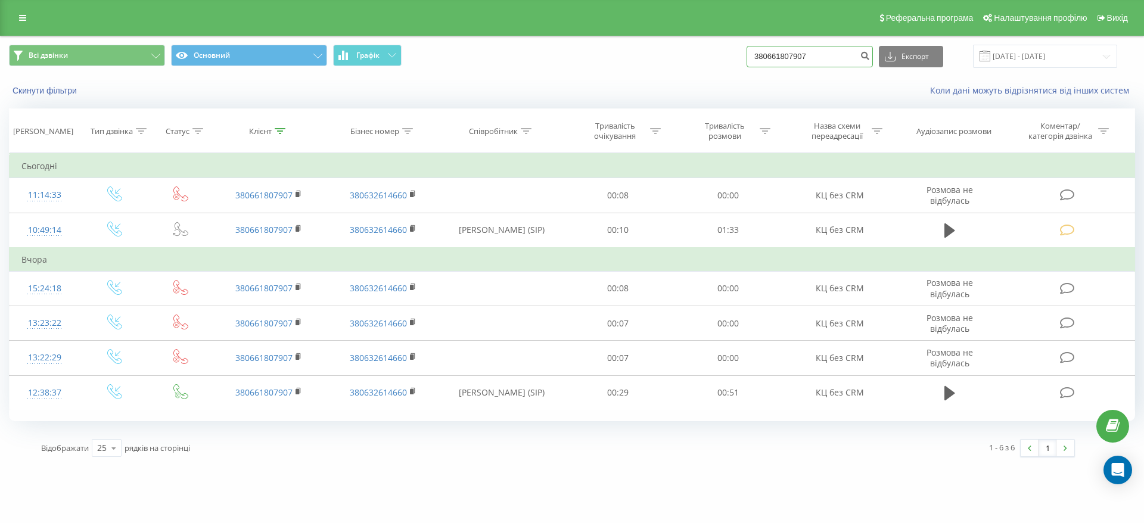
click at [837, 63] on input "380661807907" at bounding box center [810, 56] width 126 height 21
click at [834, 61] on input "380661807907" at bounding box center [810, 56] width 126 height 21
paste input "95737147"
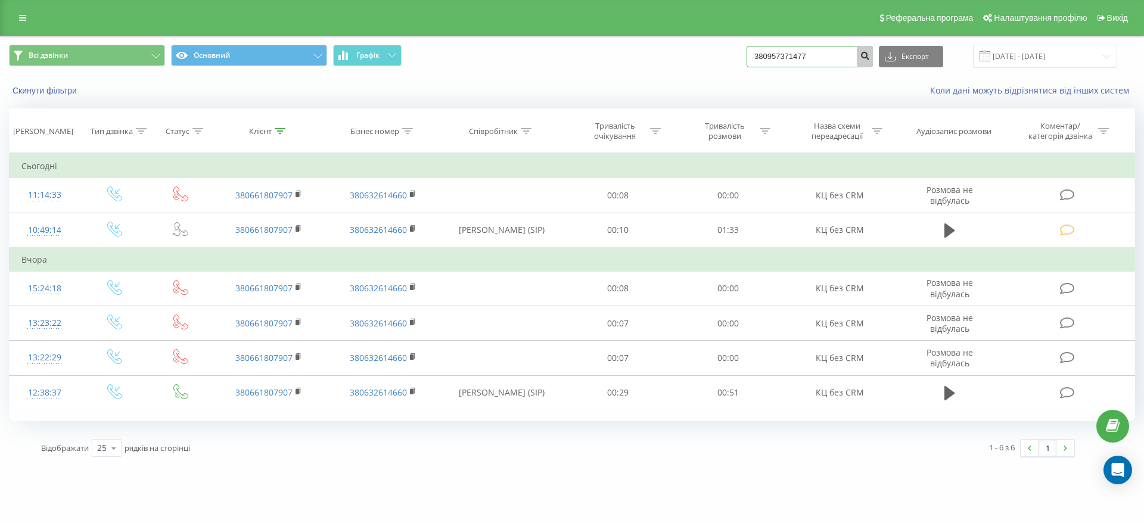
type input "380957371477"
click at [870, 58] on icon "submit" at bounding box center [865, 54] width 10 height 7
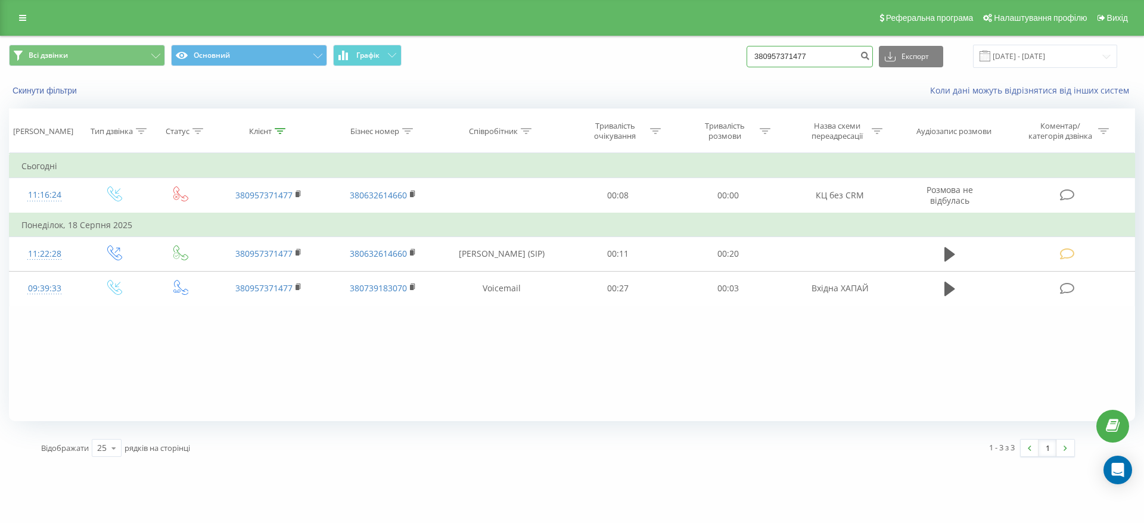
click at [854, 56] on input "380957371477" at bounding box center [810, 56] width 126 height 21
click at [856, 62] on input "380957371477" at bounding box center [810, 56] width 126 height 21
click at [855, 61] on input "380957371477" at bounding box center [810, 56] width 126 height 21
click at [853, 60] on input "380957371477" at bounding box center [810, 56] width 126 height 21
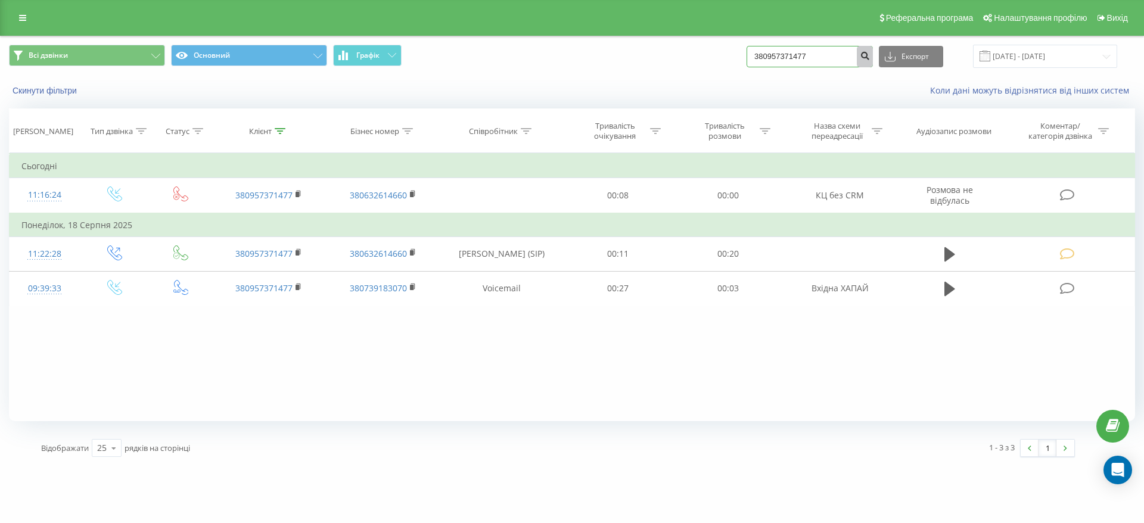
paste input "86339335"
type input "380986339335"
click at [870, 57] on icon "submit" at bounding box center [865, 54] width 10 height 7
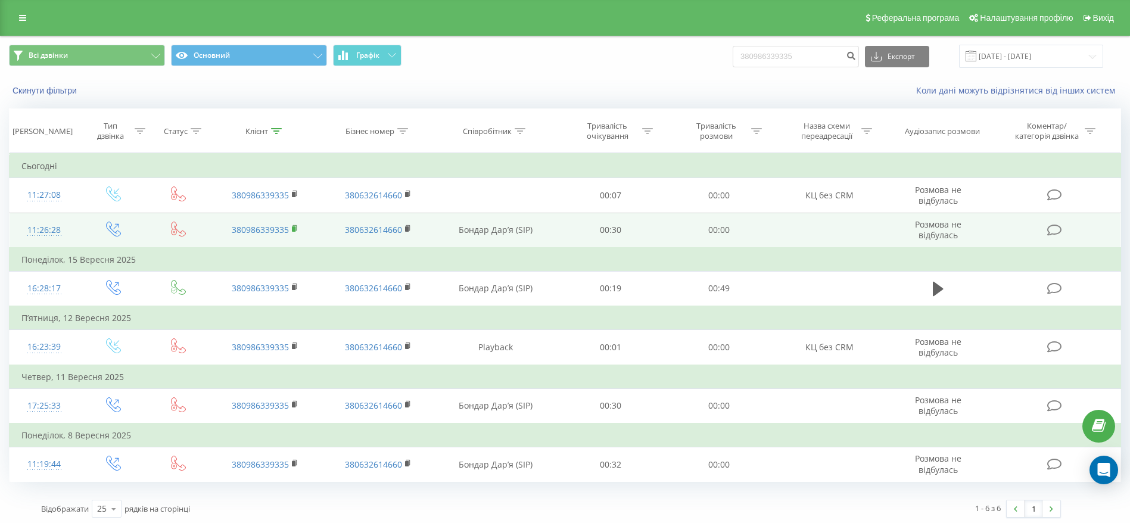
click at [297, 226] on icon at bounding box center [295, 229] width 7 height 8
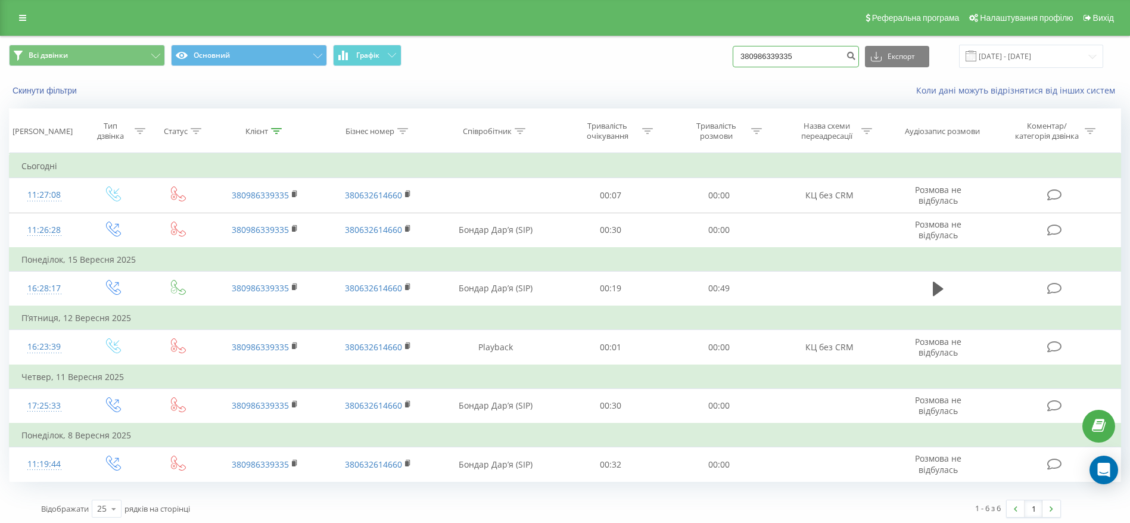
click at [832, 55] on input "380986339335" at bounding box center [796, 56] width 126 height 21
paste input "0671135227"
type input "0671135227"
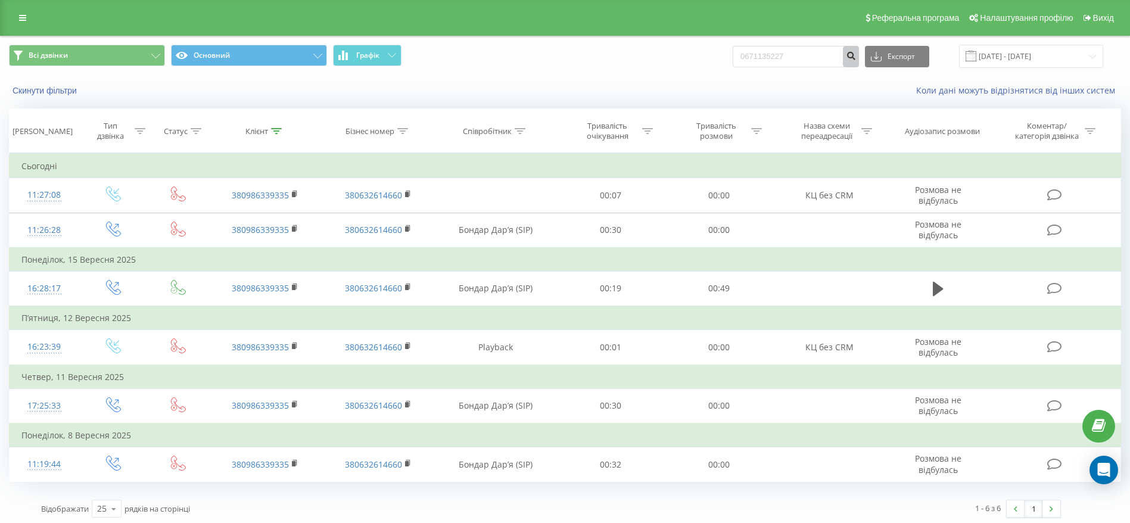
click at [859, 52] on button "submit" at bounding box center [851, 56] width 16 height 21
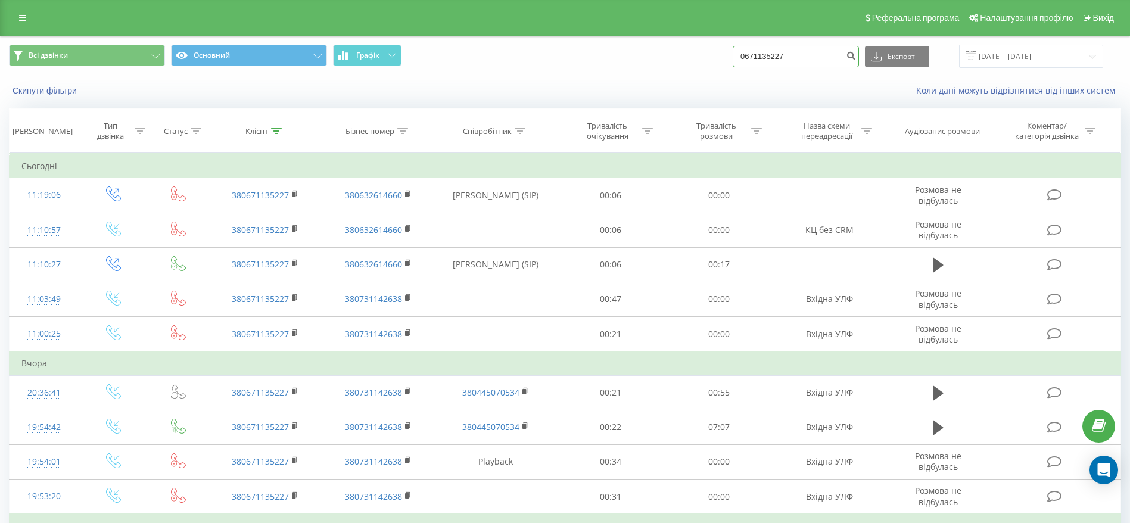
click at [842, 54] on input "0671135227" at bounding box center [796, 56] width 126 height 21
paste input "63251019"
click at [842, 54] on input "0671135227" at bounding box center [796, 56] width 126 height 21
type input "0663251019"
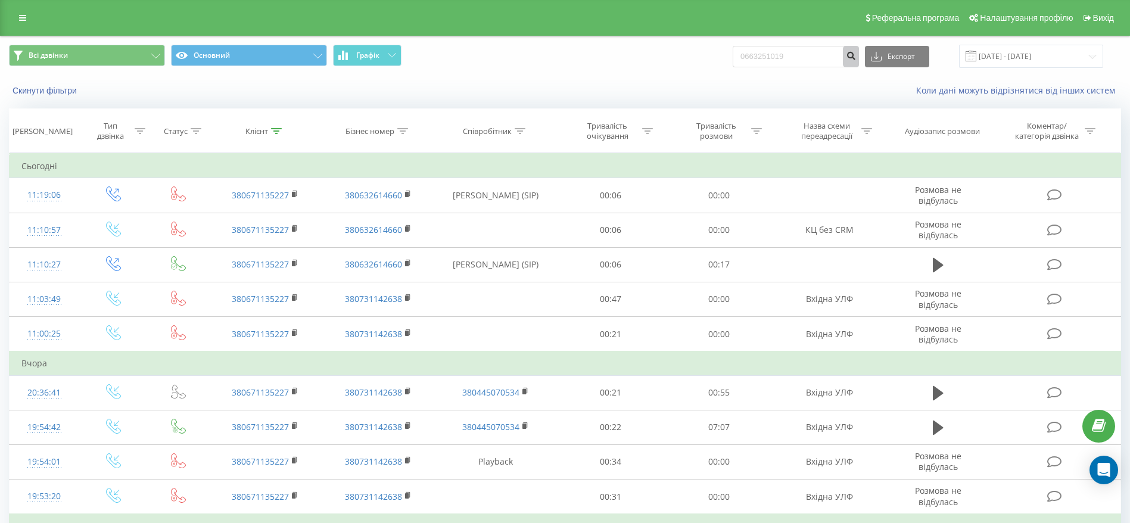
click at [856, 58] on icon "submit" at bounding box center [851, 54] width 10 height 7
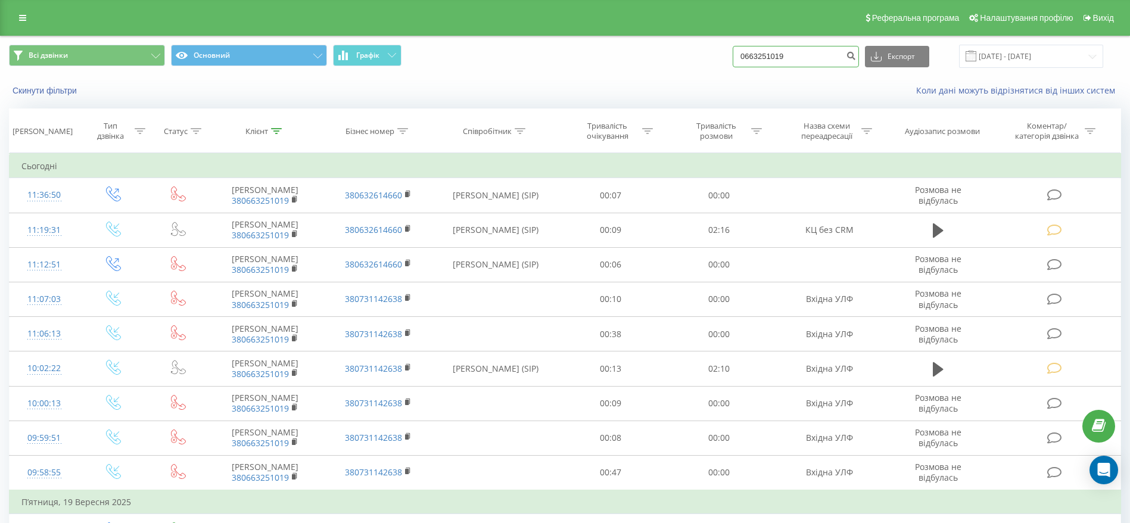
click at [804, 58] on input "0663251019" at bounding box center [796, 56] width 126 height 21
paste input "380968439914"
type input "380968439914"
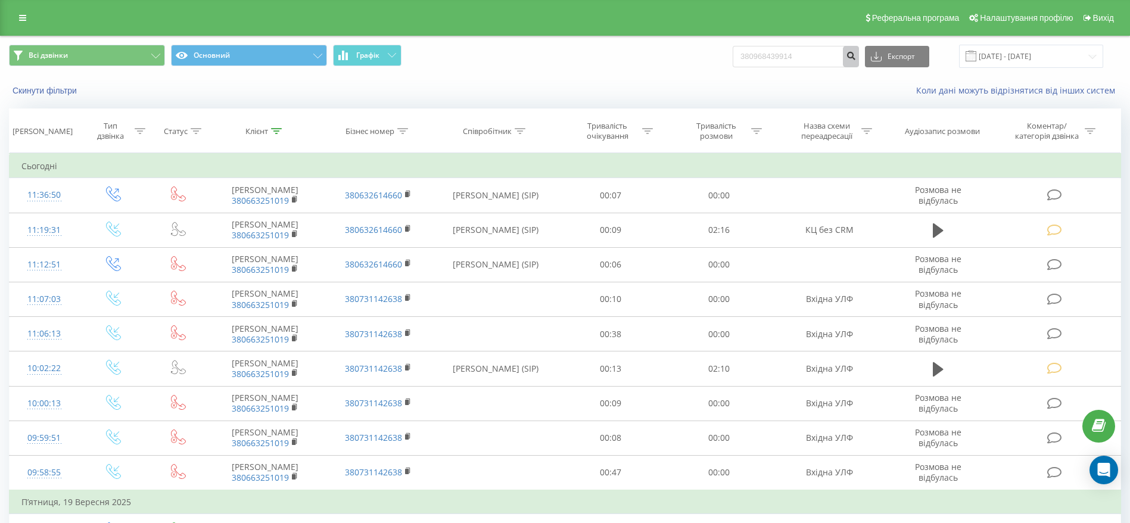
click at [859, 60] on button "submit" at bounding box center [851, 56] width 16 height 21
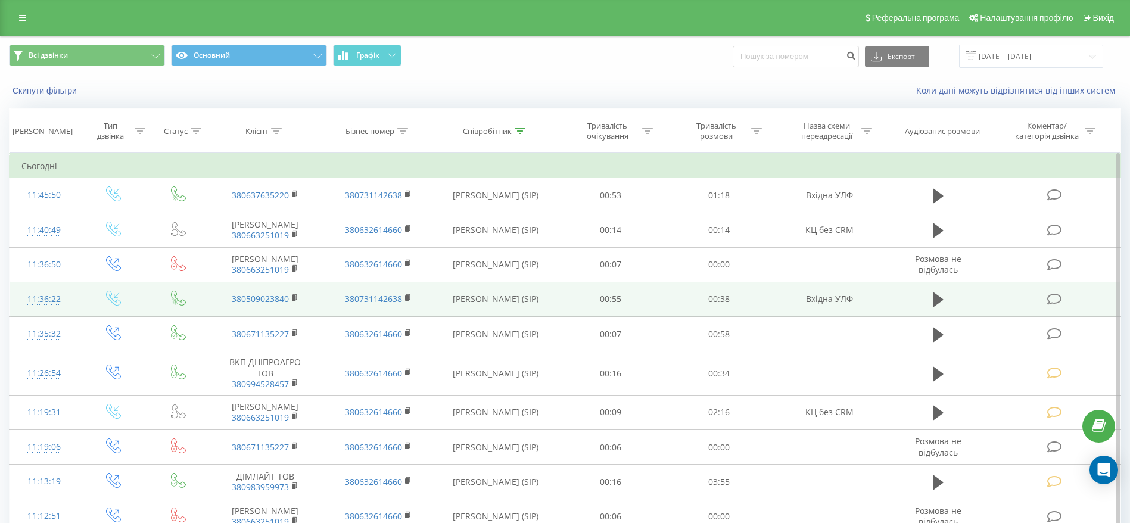
click at [924, 313] on td at bounding box center [938, 299] width 104 height 35
click at [934, 308] on icon at bounding box center [938, 299] width 11 height 17
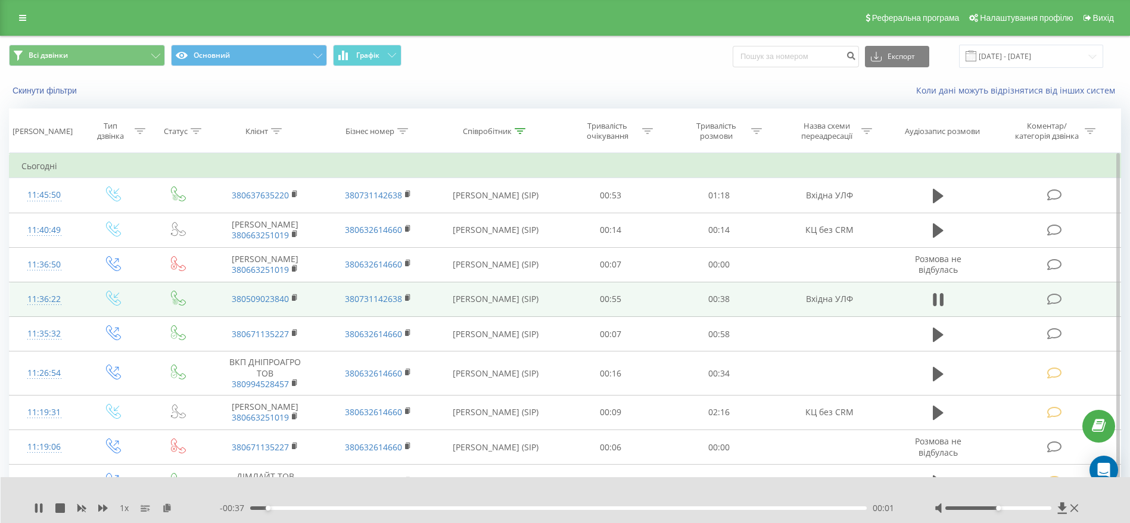
click at [393, 505] on div "- 00:37 00:01 00:01" at bounding box center [562, 508] width 685 height 12
click at [384, 511] on div "- 00:37 00:01 00:01" at bounding box center [562, 508] width 685 height 12
click at [385, 509] on div "00:08" at bounding box center [558, 509] width 617 height 4
click at [436, 508] on div "00:08" at bounding box center [558, 509] width 617 height 4
click at [481, 508] on div "00:12" at bounding box center [558, 509] width 617 height 4
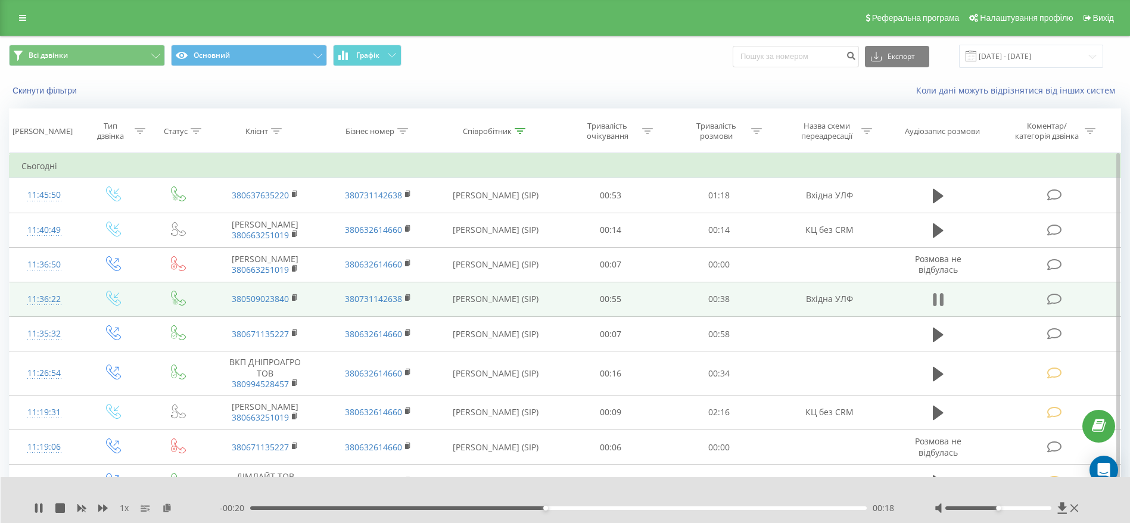
click at [938, 308] on icon at bounding box center [938, 299] width 11 height 17
click at [1049, 306] on icon at bounding box center [1054, 299] width 15 height 13
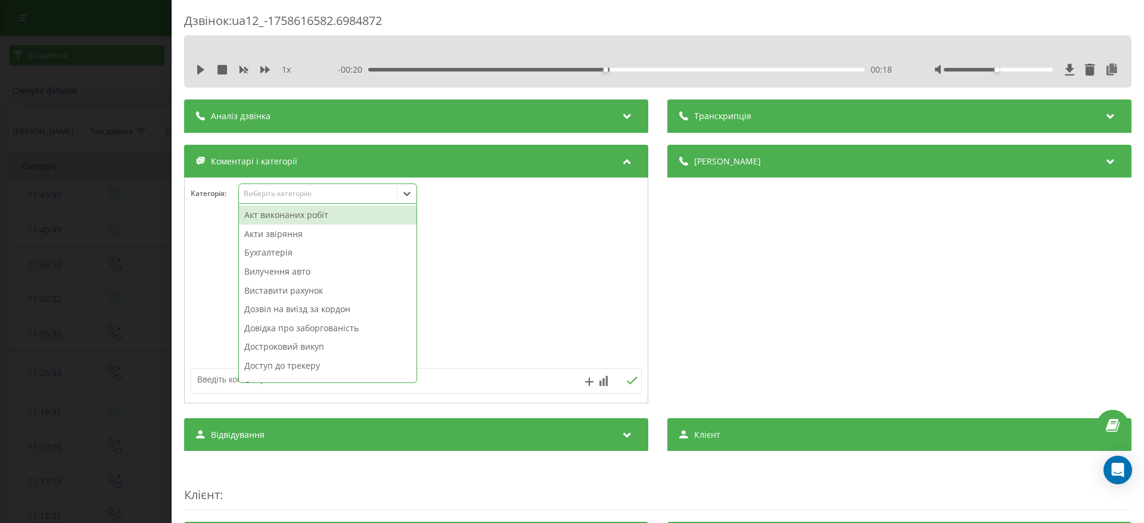
click at [405, 192] on icon at bounding box center [406, 194] width 7 height 4
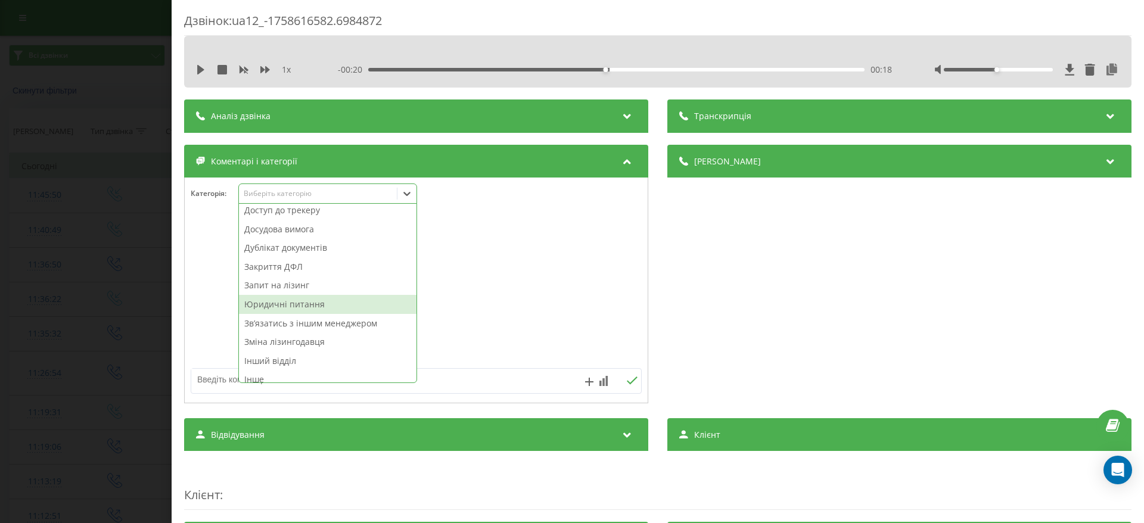
scroll to position [179, 0]
click at [359, 296] on div "Звʼязатись з іншим менеджером" at bounding box center [328, 300] width 178 height 19
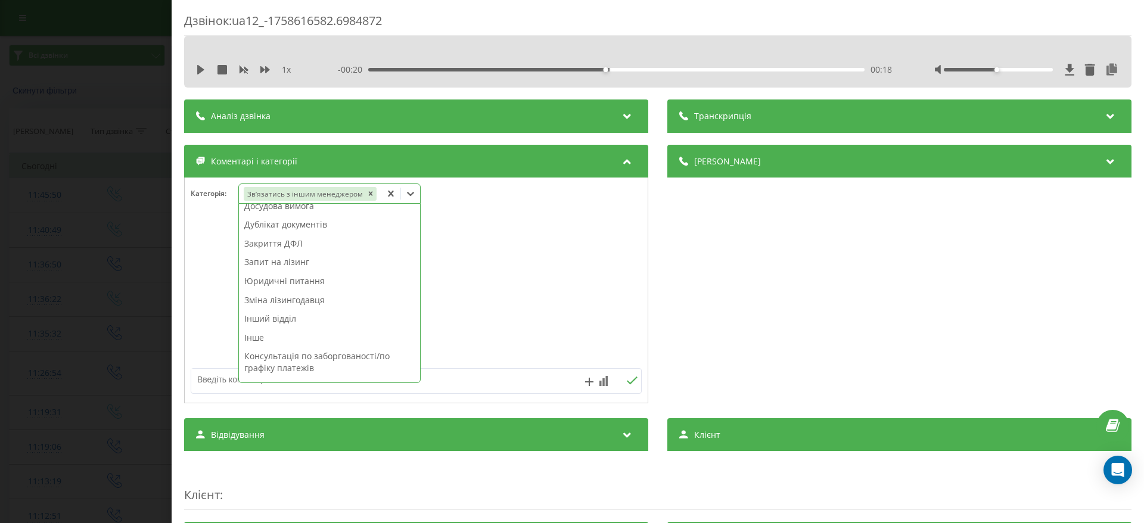
click at [80, 297] on div "Дзвінок : ua12_-1758616582.6984872 1 x - 00:20 00:18 00:18 Транскрипція Для AI-…" at bounding box center [572, 261] width 1144 height 523
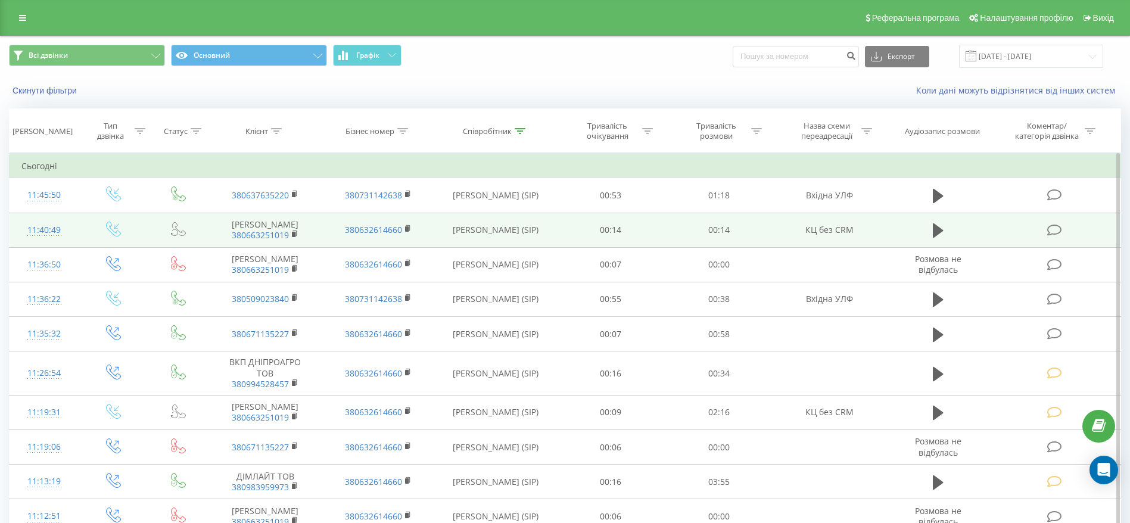
click at [1055, 235] on icon at bounding box center [1054, 230] width 15 height 13
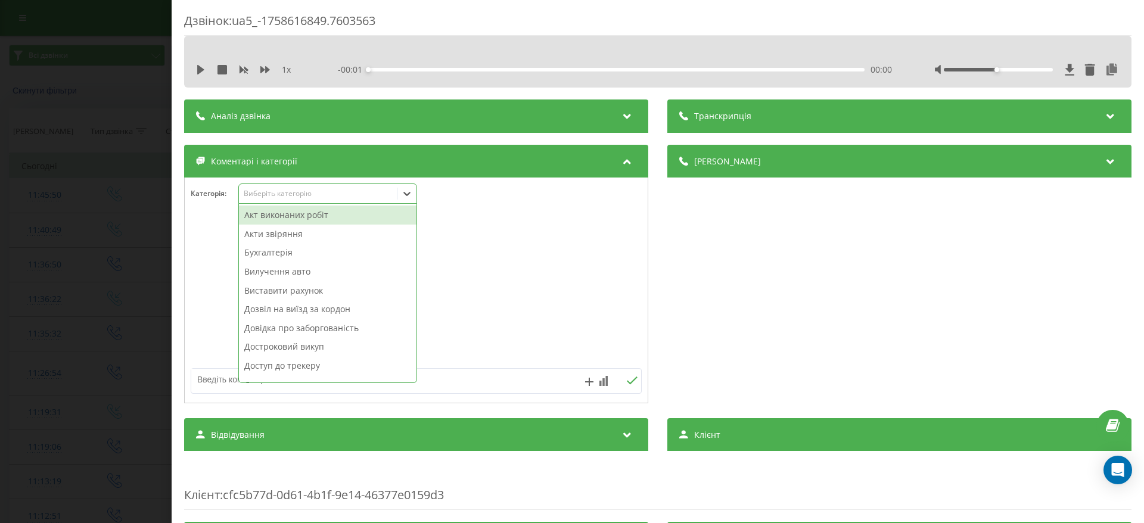
click at [415, 188] on div at bounding box center [406, 193] width 19 height 19
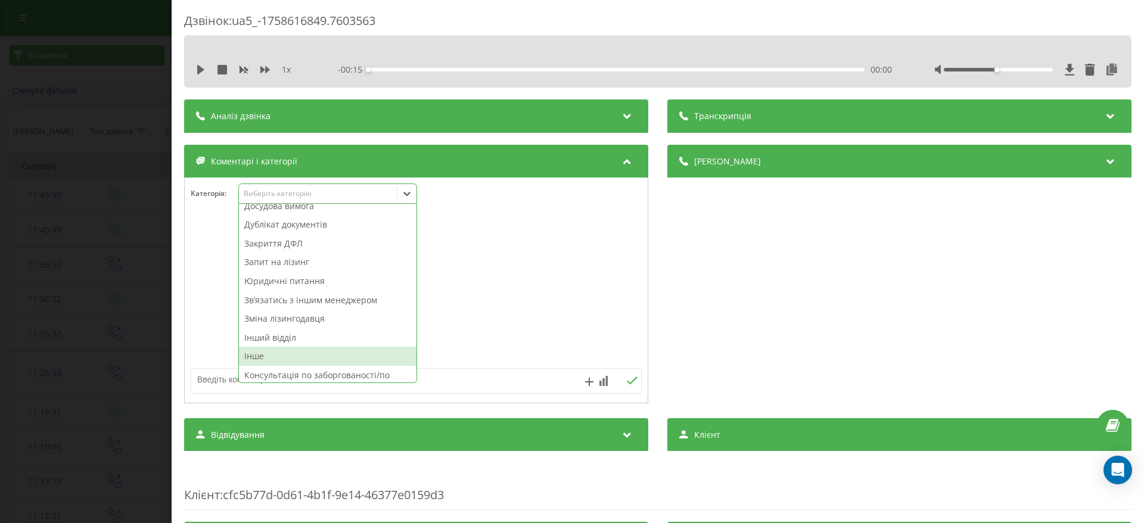
click at [325, 352] on div "Інше" at bounding box center [328, 356] width 178 height 19
click at [32, 330] on div "Дзвінок : ua5_-1758616849.7603563 1 x - 00:15 00:00 00:00 Транскрипція Для AI-а…" at bounding box center [572, 261] width 1144 height 523
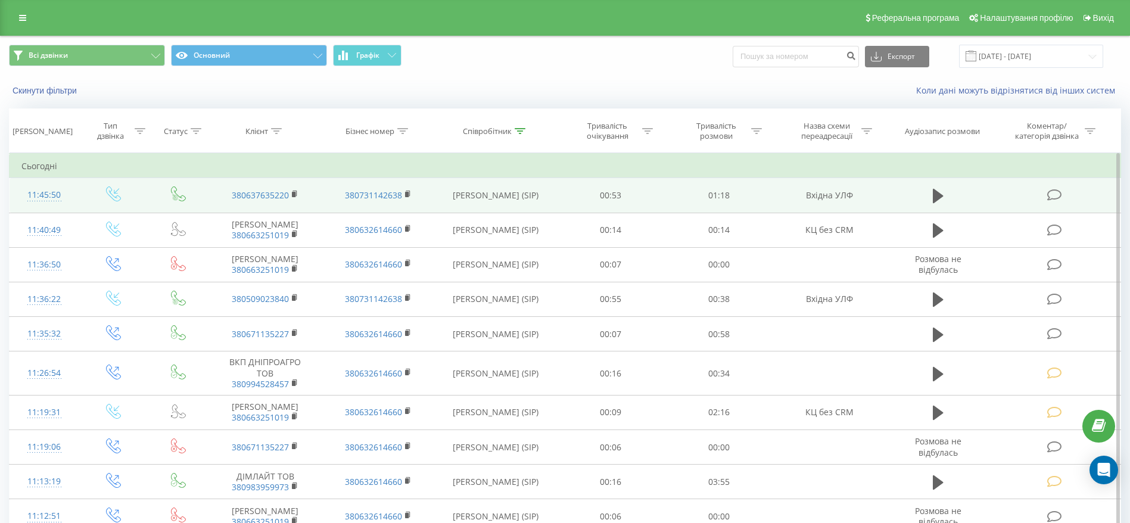
click at [1050, 194] on icon at bounding box center [1054, 195] width 15 height 13
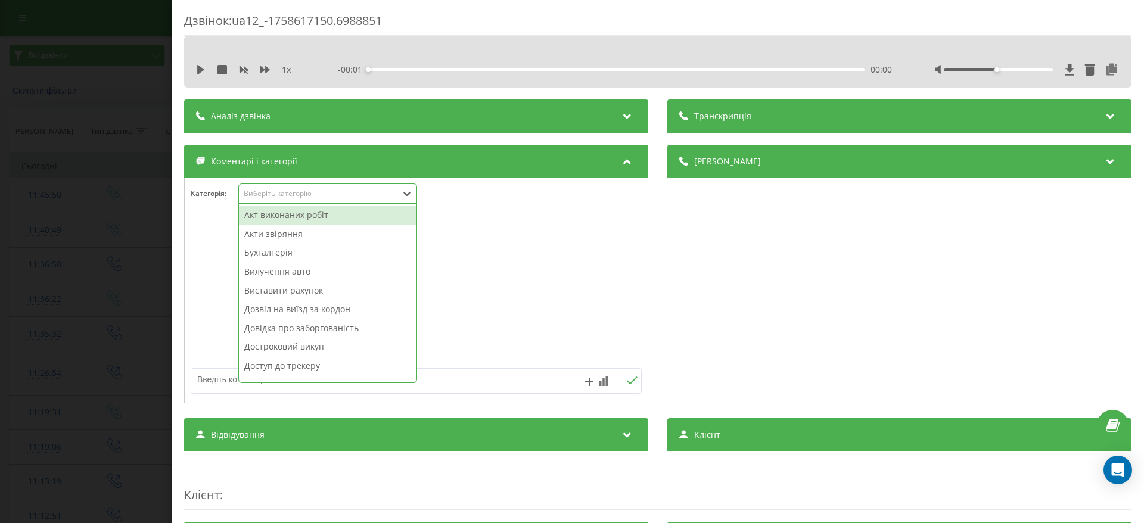
click at [399, 193] on div at bounding box center [406, 193] width 19 height 19
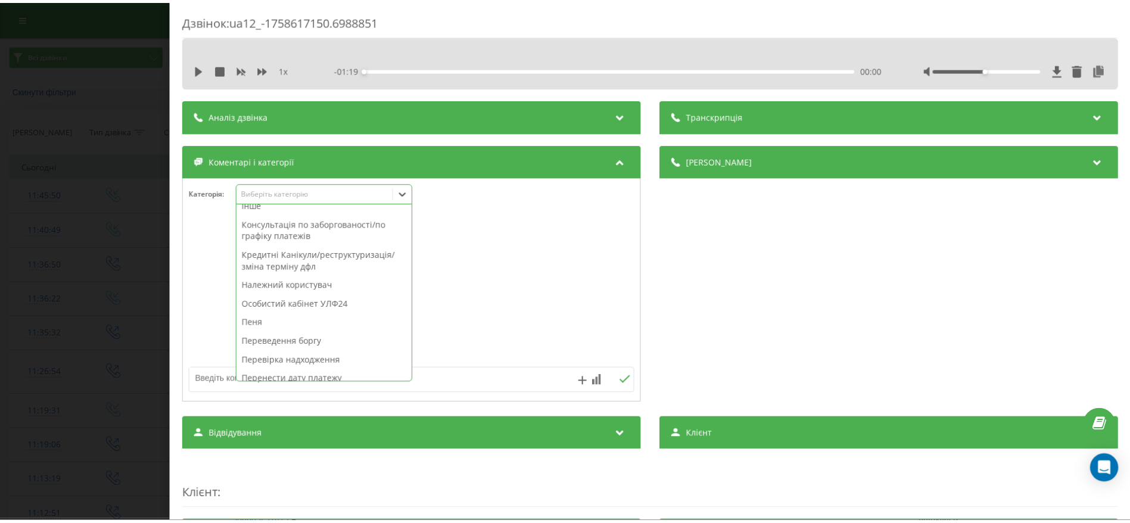
scroll to position [358, 0]
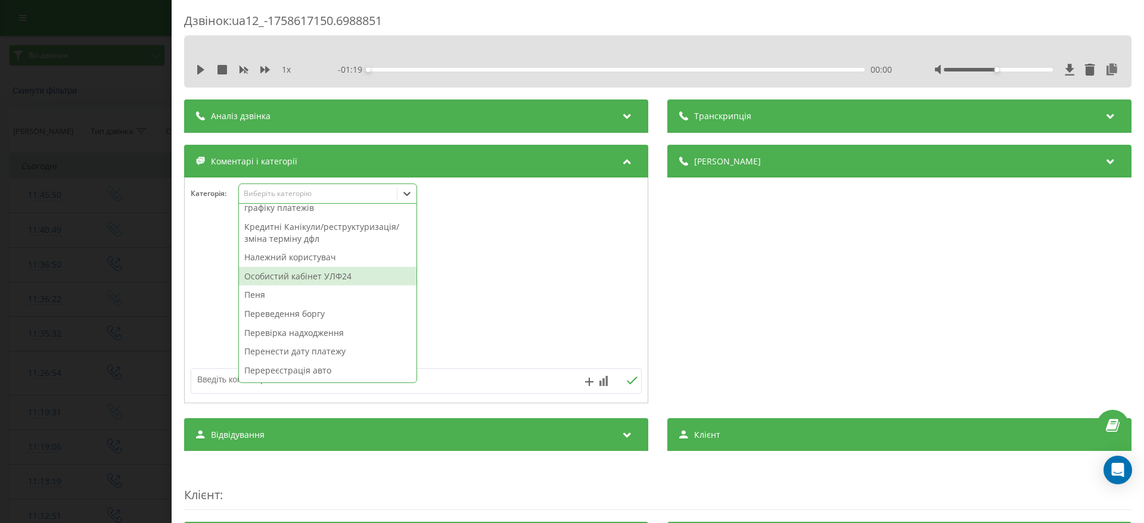
click at [353, 274] on div "Особистий кабінет УЛФ24" at bounding box center [328, 276] width 178 height 19
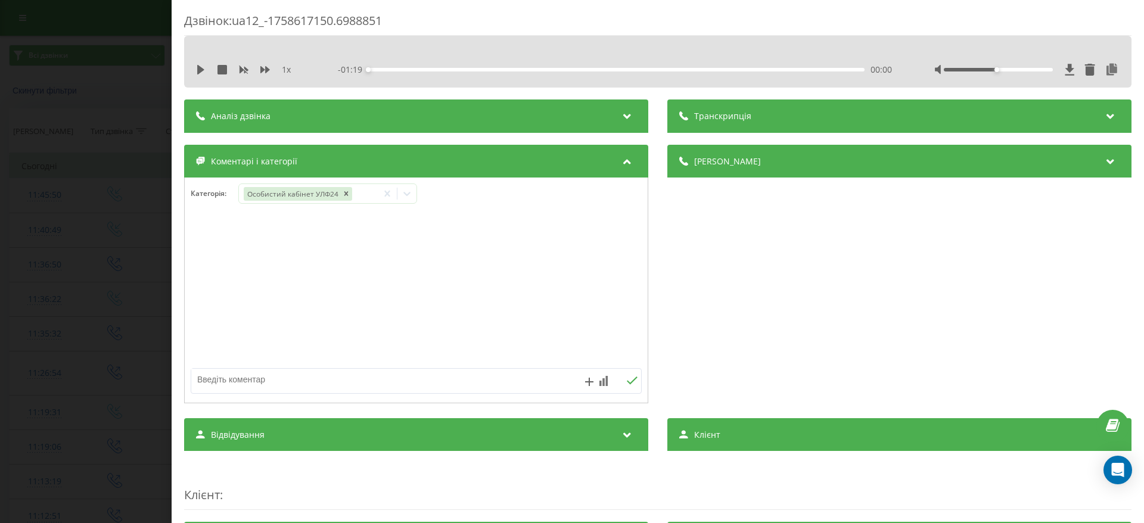
click at [88, 291] on div "Дзвінок : ua12_-1758617150.6988851 1 x - 01:19 00:00 00:00 Транскрипція Для AI-…" at bounding box center [572, 261] width 1144 height 523
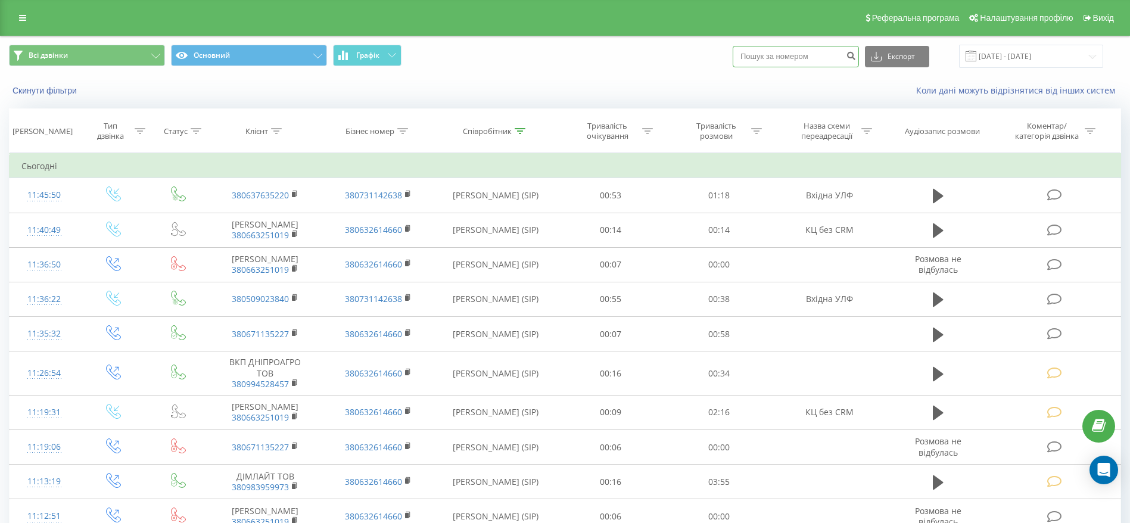
click at [821, 64] on input at bounding box center [796, 56] width 126 height 21
paste input "-"
click at [821, 49] on input "-" at bounding box center [796, 56] width 126 height 21
click at [819, 58] on input "-" at bounding box center [796, 56] width 126 height 21
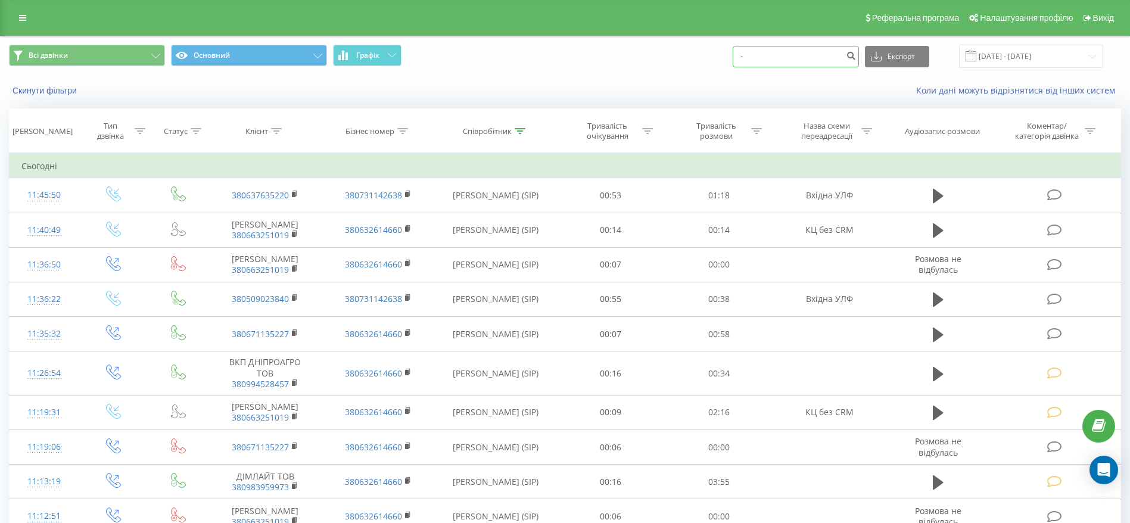
click at [819, 58] on input "-" at bounding box center [796, 56] width 126 height 21
type input "-"
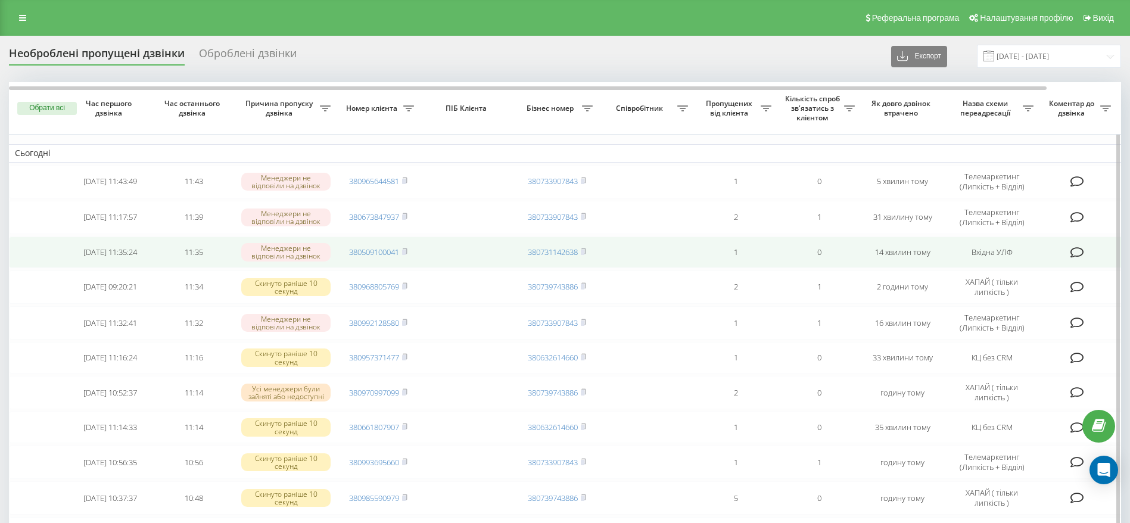
click at [409, 251] on td "380509100041" at bounding box center [378, 253] width 83 height 32
click at [408, 251] on icon at bounding box center [404, 251] width 5 height 7
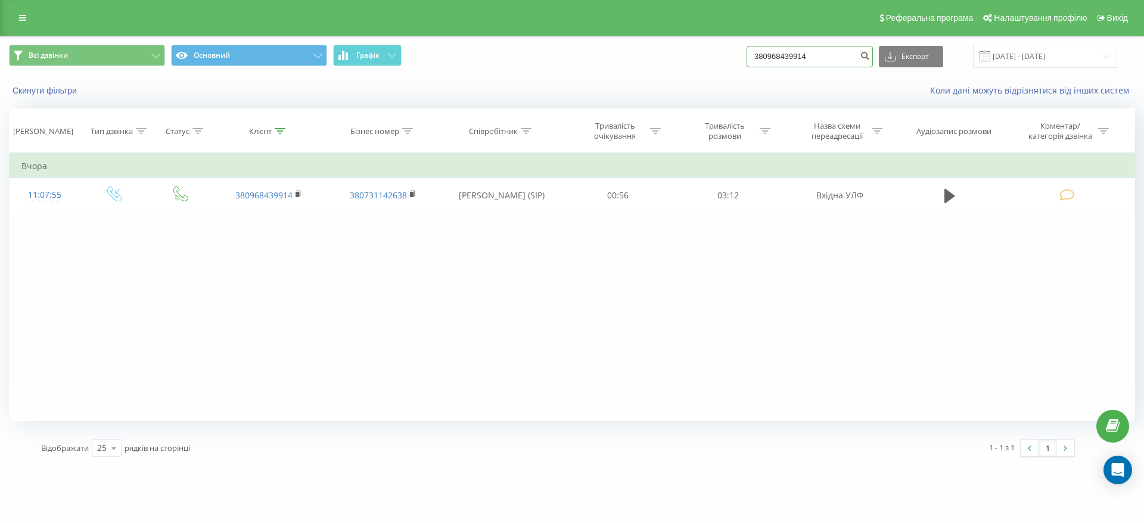
click at [843, 54] on input "380968439914" at bounding box center [810, 56] width 126 height 21
paste input "57371477"
type input "380957371477"
click at [872, 60] on button "submit" at bounding box center [865, 56] width 16 height 21
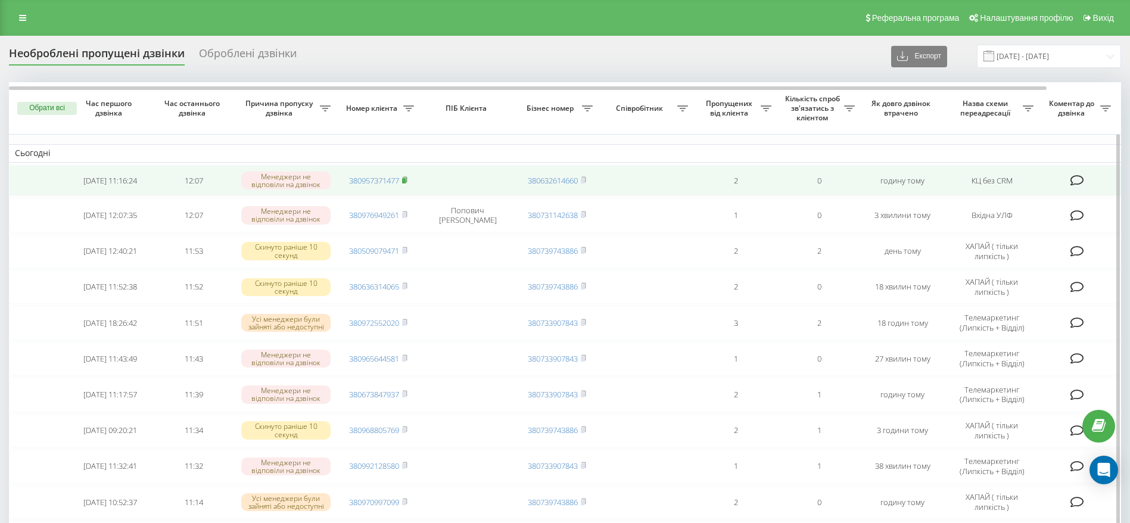
click at [408, 180] on icon at bounding box center [404, 179] width 5 height 7
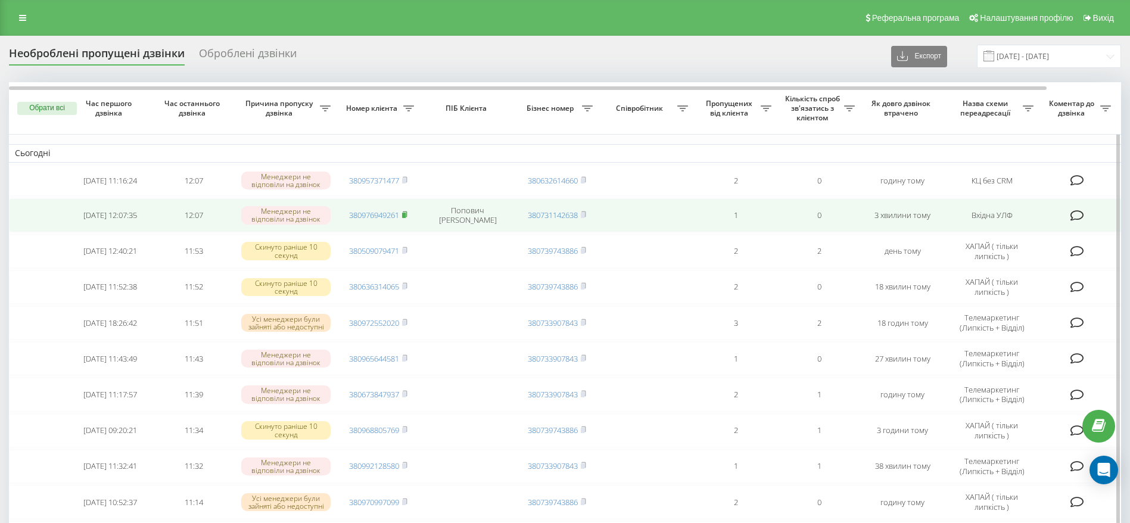
click at [406, 215] on rect at bounding box center [404, 215] width 4 height 5
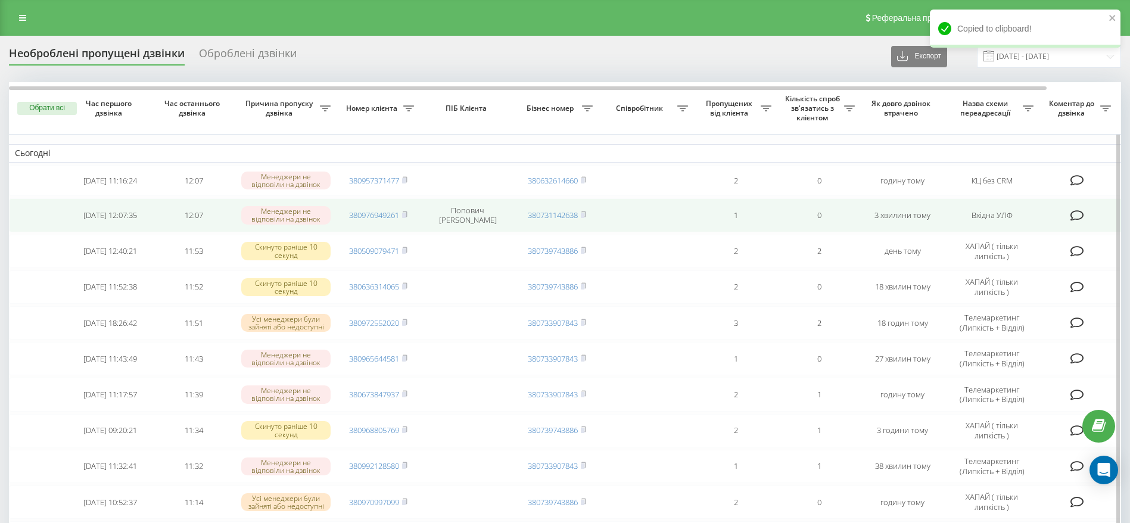
drag, startPoint x: 433, startPoint y: 209, endPoint x: 479, endPoint y: 223, distance: 48.6
click at [479, 223] on td "Попович Христина Миронівна фін" at bounding box center [467, 214] width 95 height 33
copy td "Попович Христина Миронівна"
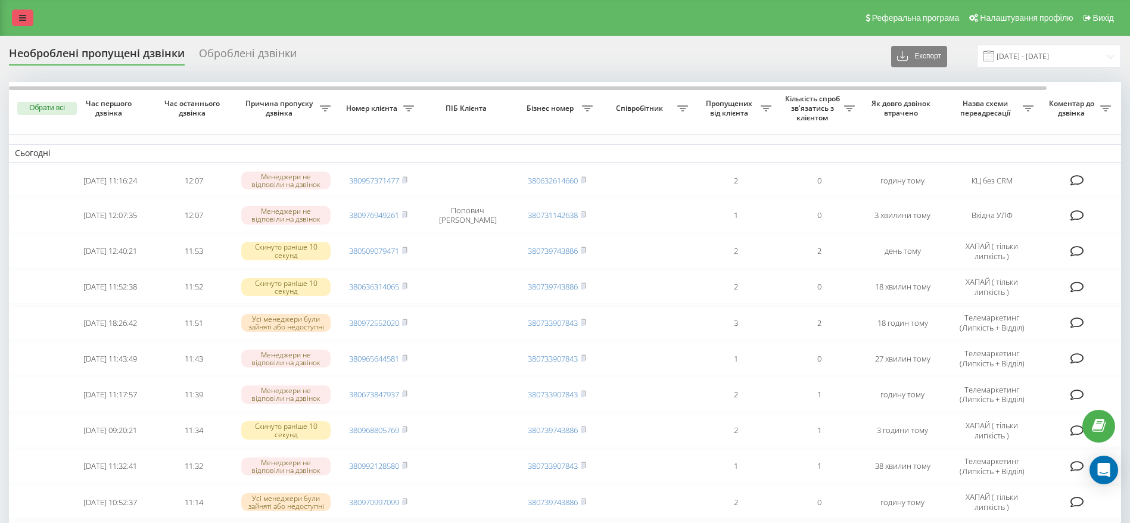
click at [22, 15] on icon at bounding box center [22, 18] width 7 height 8
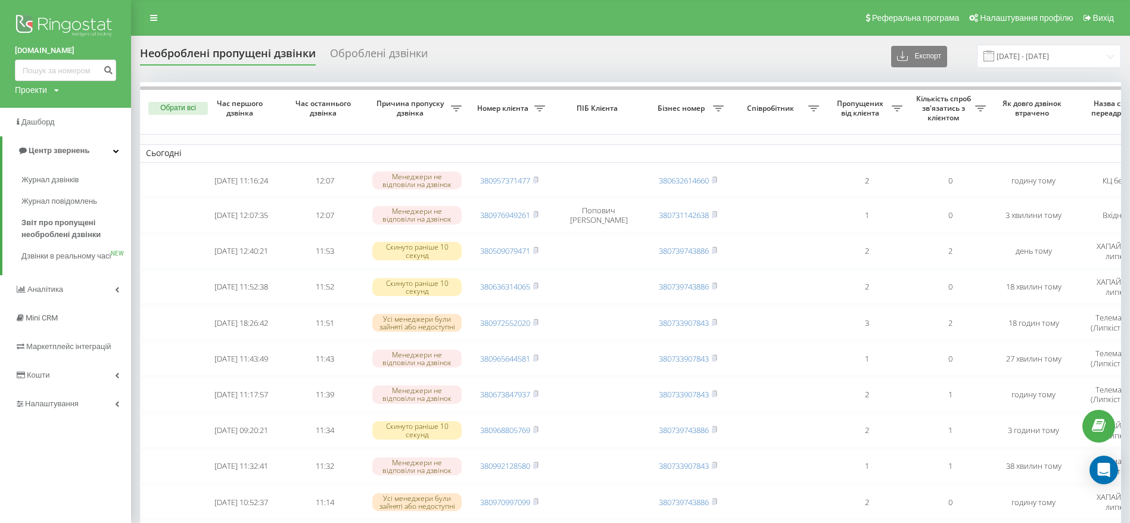
click at [29, 47] on link "[DOMAIN_NAME]" at bounding box center [65, 51] width 101 height 12
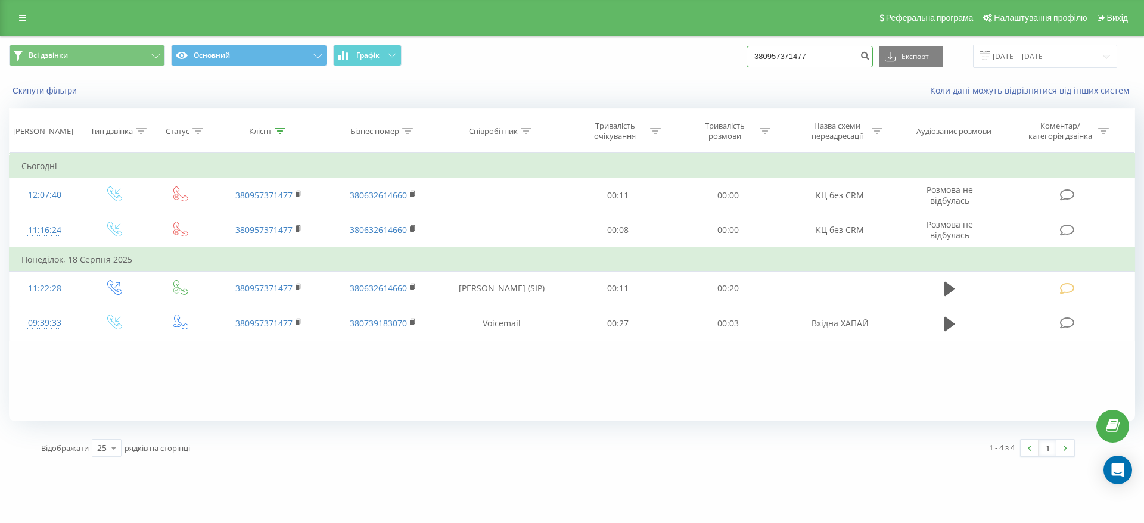
click at [820, 54] on input "380957371477" at bounding box center [810, 56] width 126 height 21
paste input "664007145"
type input "380664007145"
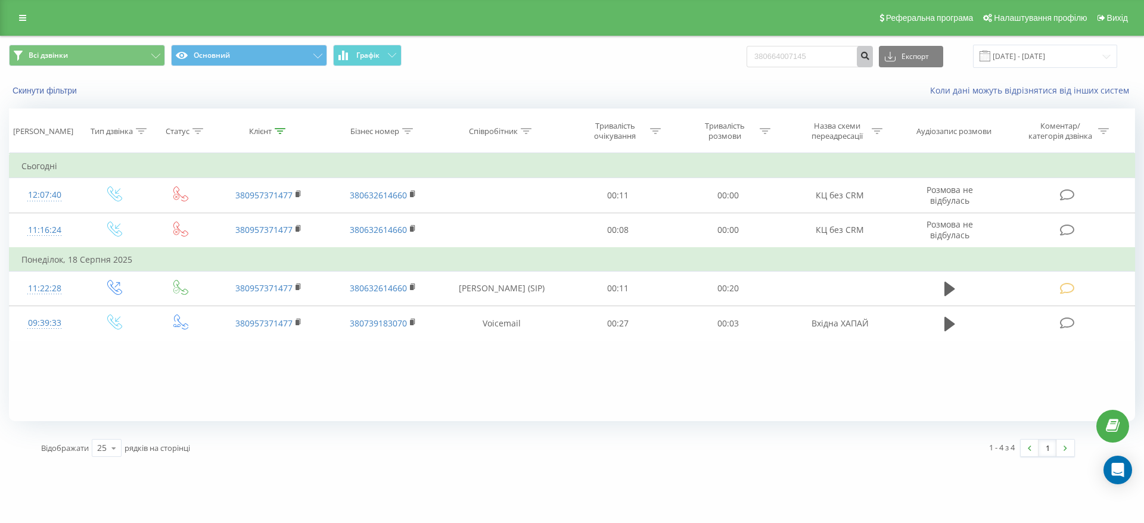
click at [870, 57] on icon "submit" at bounding box center [865, 54] width 10 height 7
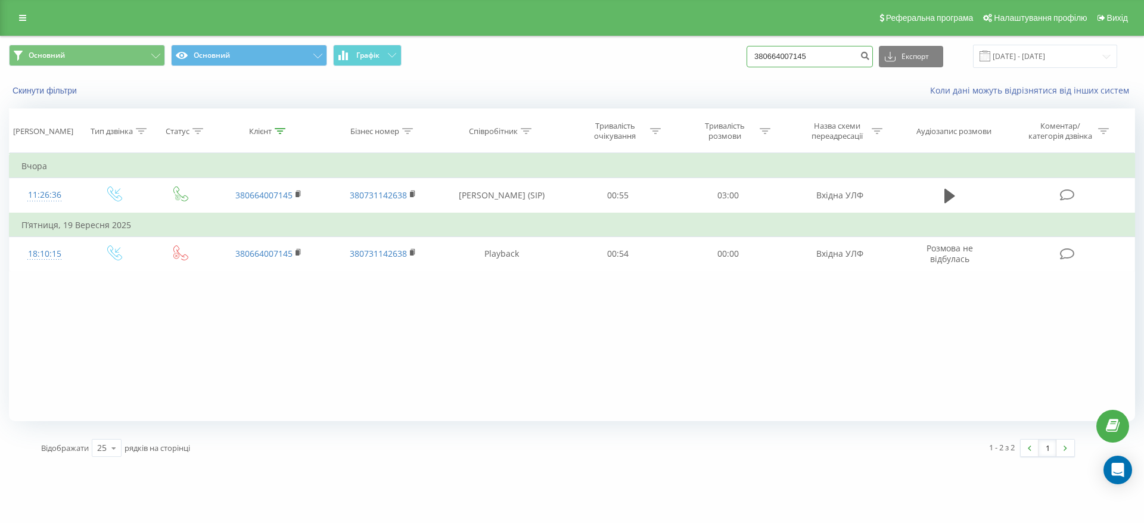
click at [868, 64] on input "380664007145" at bounding box center [810, 56] width 126 height 21
click at [848, 57] on input "380664007145" at bounding box center [810, 56] width 126 height 21
paste input
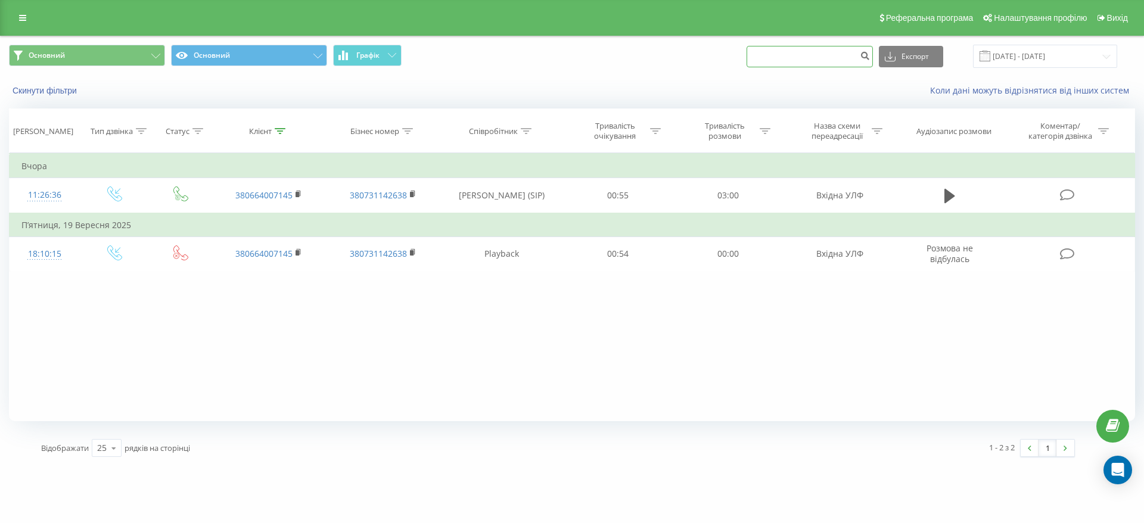
click at [827, 51] on input at bounding box center [810, 56] width 126 height 21
paste input "380934244253"
click at [829, 55] on input "380934244253" at bounding box center [810, 56] width 126 height 21
type input "380934244253"
click at [870, 54] on icon "submit" at bounding box center [865, 54] width 10 height 7
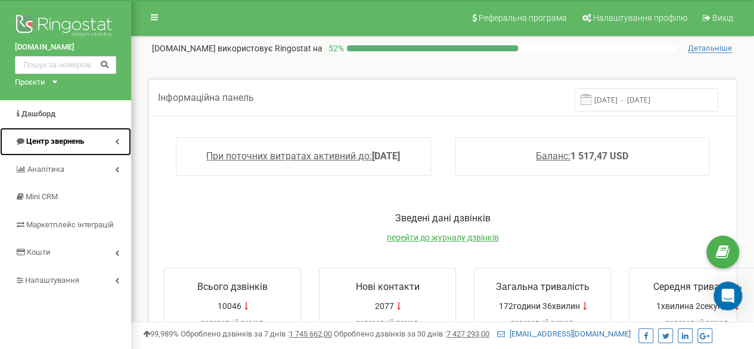
click at [74, 146] on span "Центр звернень" at bounding box center [49, 141] width 69 height 11
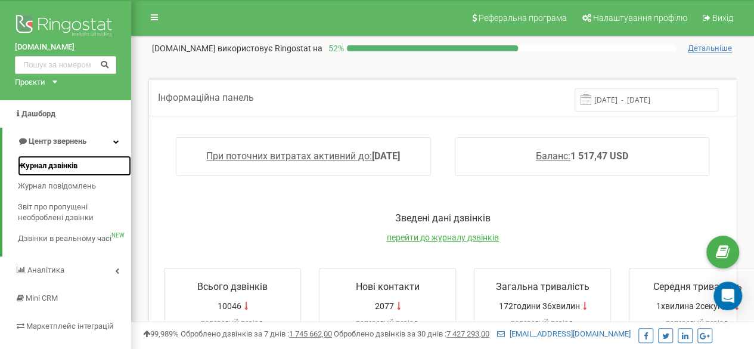
click at [68, 165] on span "Журнал дзвінків" at bounding box center [48, 165] width 60 height 11
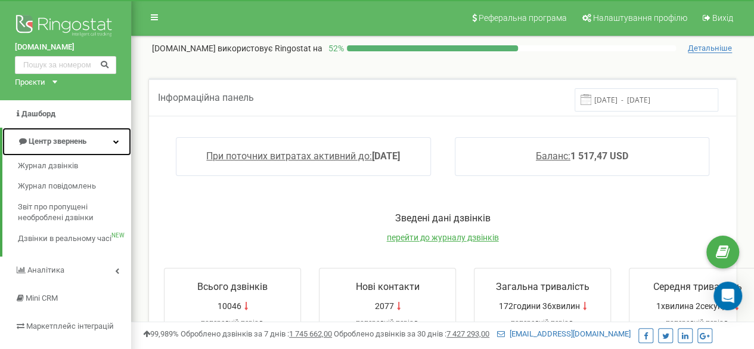
click at [68, 139] on span "Центр звернень" at bounding box center [58, 140] width 58 height 9
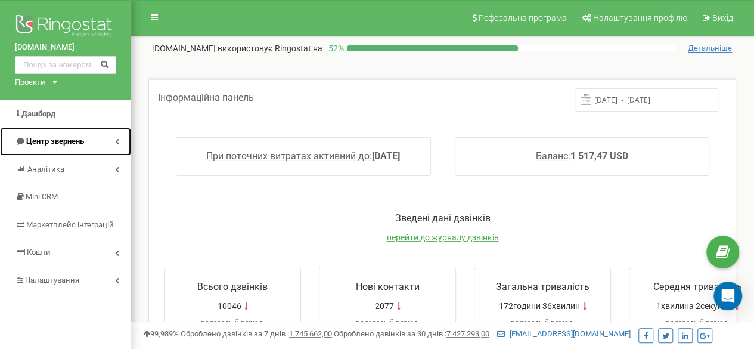
click at [80, 142] on span "Центр звернень" at bounding box center [55, 140] width 58 height 9
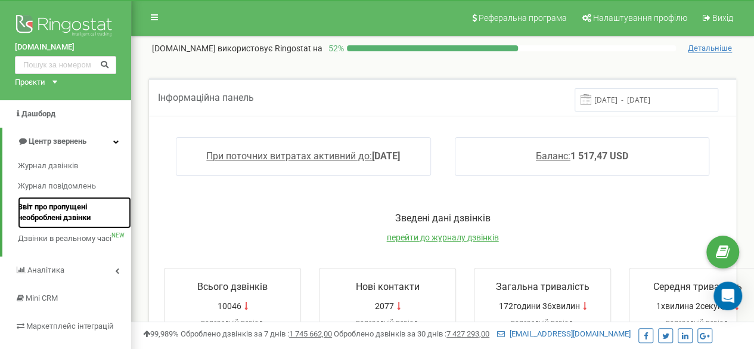
click at [86, 218] on span "Звіт про пропущені необроблені дзвінки" at bounding box center [71, 212] width 107 height 22
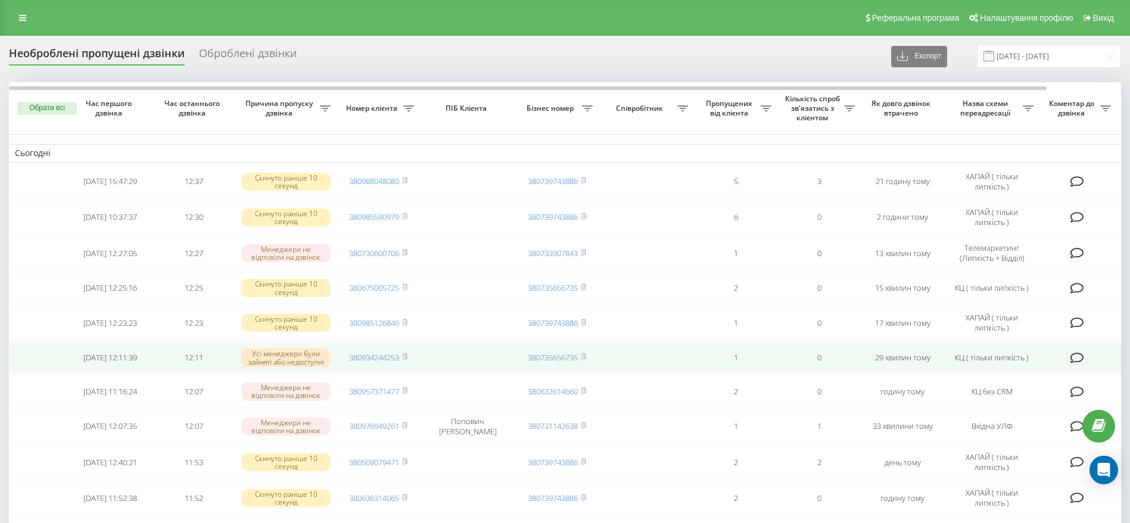
click at [410, 356] on td "380934244253" at bounding box center [378, 358] width 83 height 32
click at [405, 361] on rect at bounding box center [404, 357] width 4 height 5
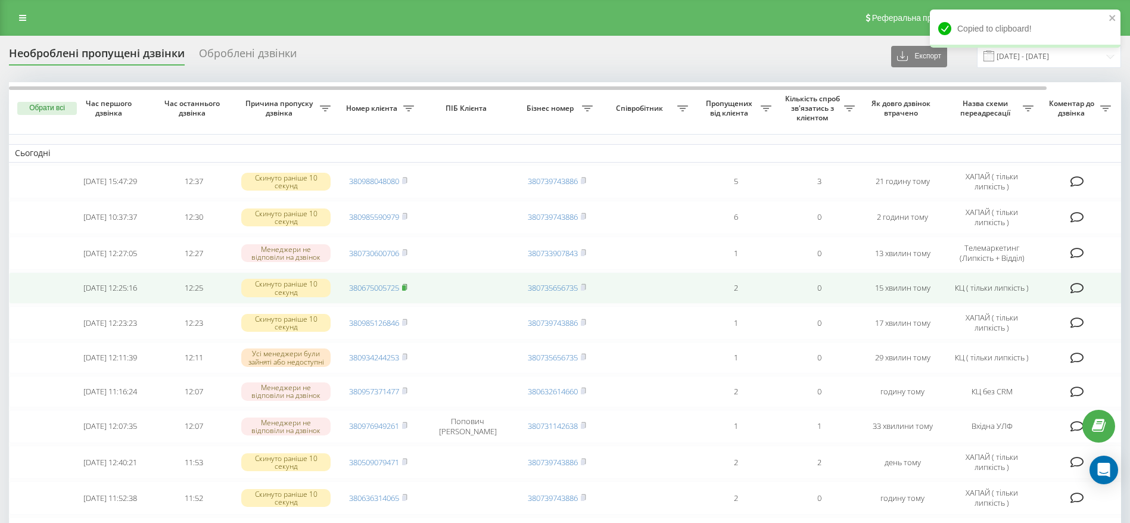
click at [408, 288] on icon at bounding box center [404, 287] width 5 height 7
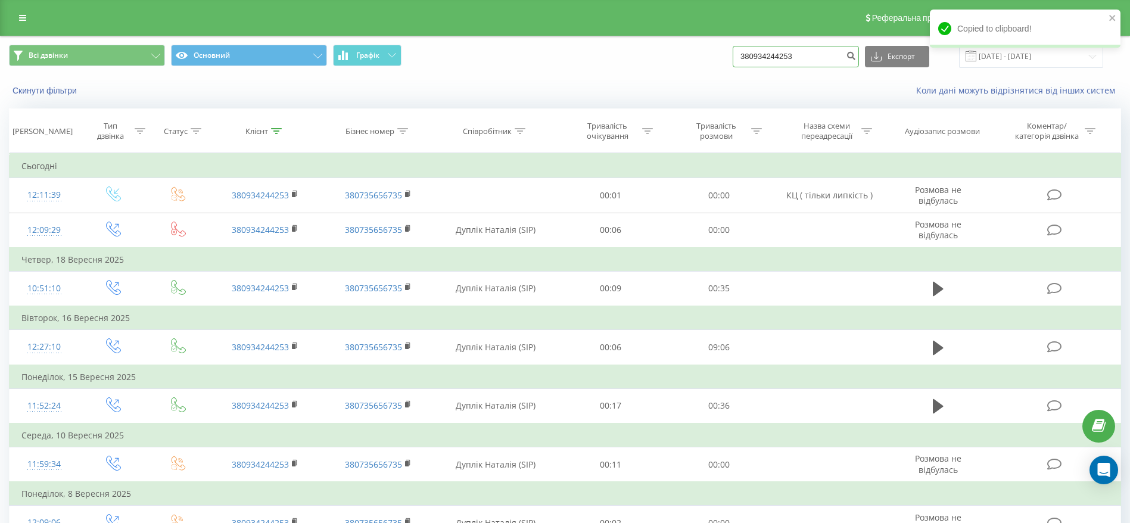
click at [822, 52] on input "380934244253" at bounding box center [796, 56] width 126 height 21
paste input "675005725"
type input "380675005725"
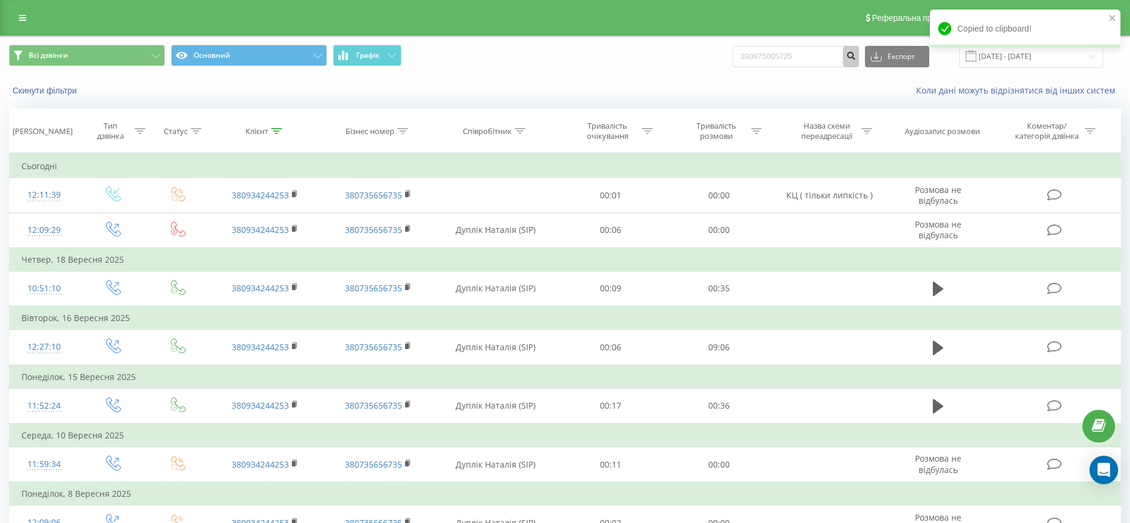
click at [856, 56] on icon "submit" at bounding box center [851, 54] width 10 height 7
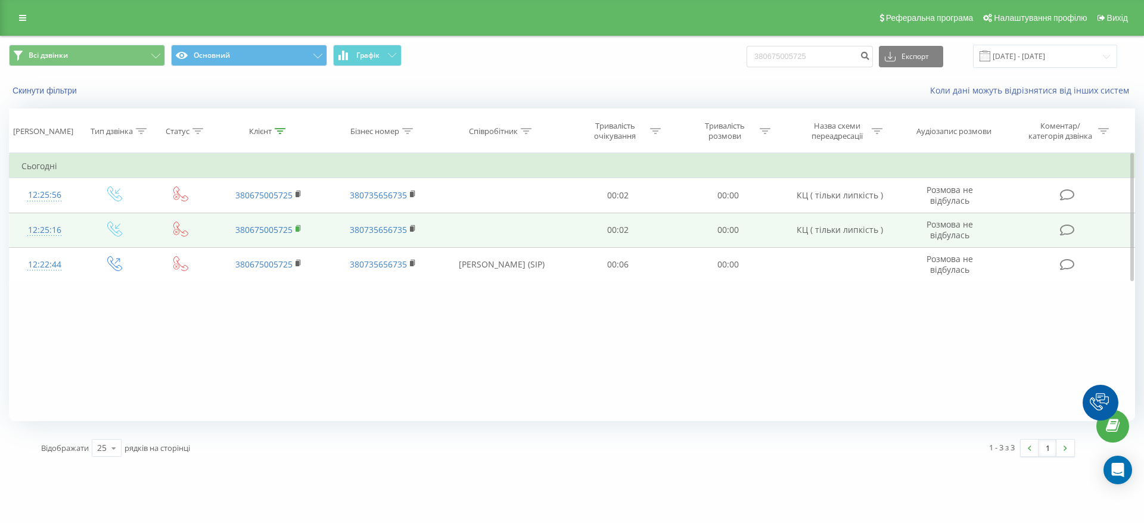
click at [300, 227] on icon at bounding box center [298, 227] width 4 height 5
